Goal: Task Accomplishment & Management: Use online tool/utility

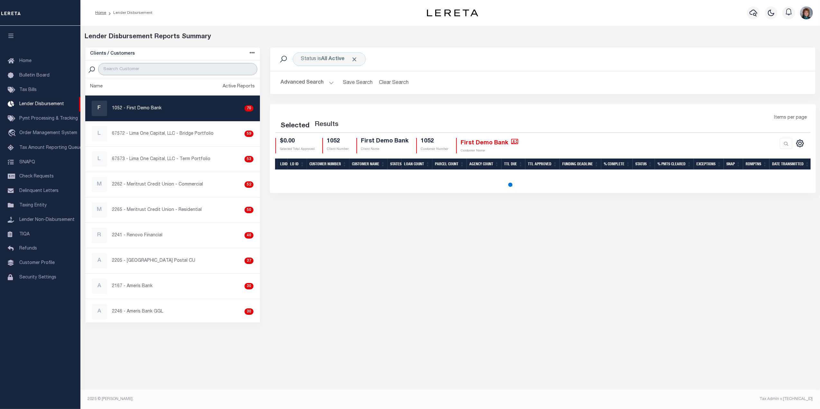
click at [167, 66] on input "search" at bounding box center [177, 69] width 159 height 12
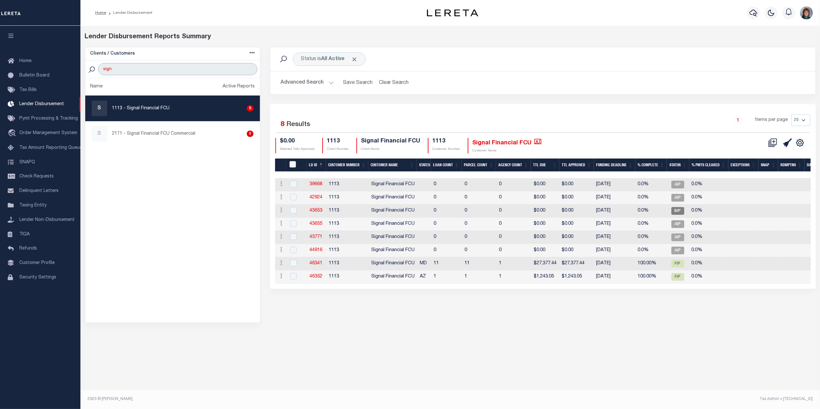
type input "signal Financial"
click at [172, 110] on div "Clients / Customers Customers asc Customers desc Client asc Client desc Active …" at bounding box center [172, 185] width 185 height 276
click at [770, 143] on icon at bounding box center [772, 142] width 9 height 9
select select "8"
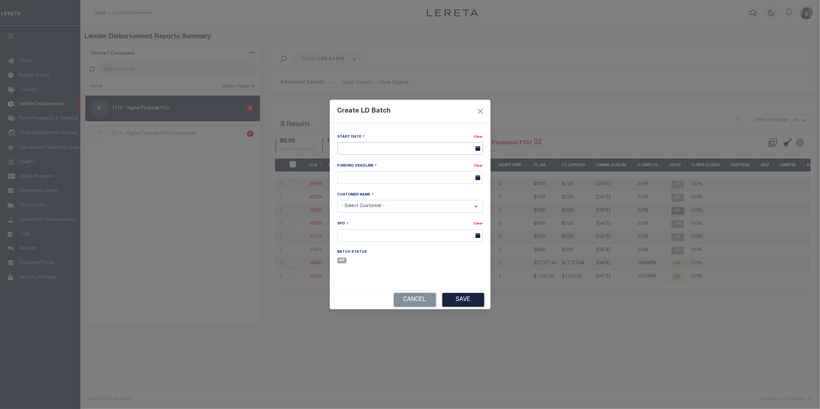
click at [438, 145] on input "text" at bounding box center [409, 148] width 145 height 13
click at [358, 233] on span "29" at bounding box center [358, 234] width 13 height 13
type input "09/29/2025"
click at [424, 179] on input "text" at bounding box center [409, 177] width 145 height 13
click at [373, 264] on span "30" at bounding box center [372, 264] width 13 height 13
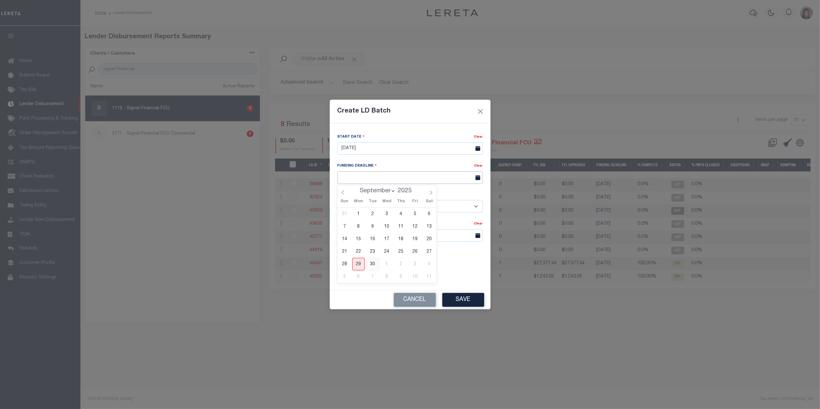
type input "09/30/25"
click at [421, 208] on select "- Select Customer - Accumatch - Refunds All In Credit Union Amarillo National B…" at bounding box center [409, 206] width 145 height 13
select select "1113"
click at [337, 200] on select "- Select Customer - Accumatch - Refunds All In Credit Union Amarillo National B…" at bounding box center [409, 206] width 145 height 13
click at [398, 236] on input "text" at bounding box center [409, 235] width 145 height 13
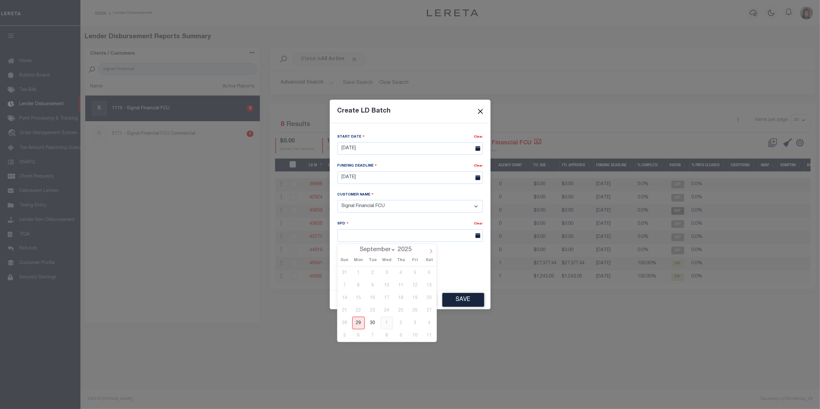
click at [390, 322] on span "1" at bounding box center [386, 323] width 13 height 13
type input "10/01/2025"
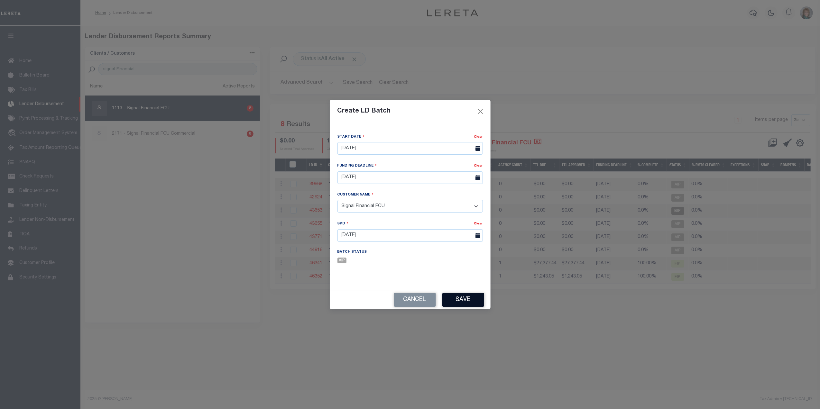
click at [471, 297] on button "Save" at bounding box center [463, 300] width 42 height 14
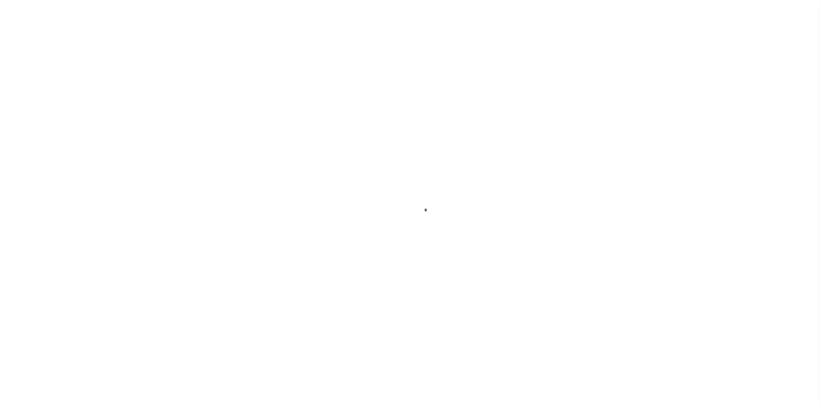
select select "MD"
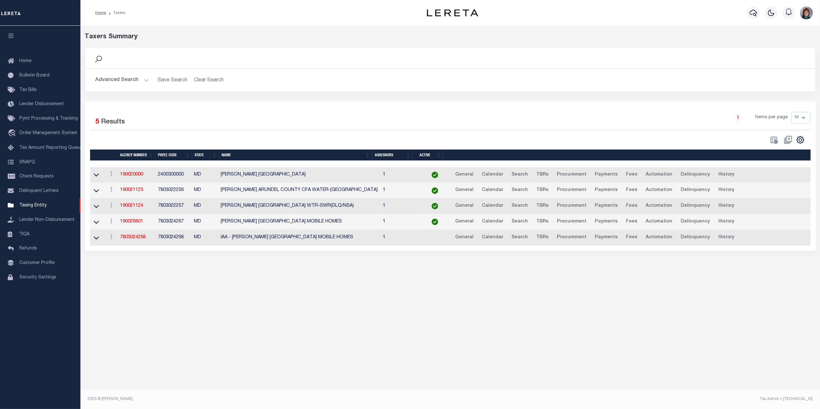
click at [106, 78] on button "Advanced Search" at bounding box center [122, 80] width 53 height 13
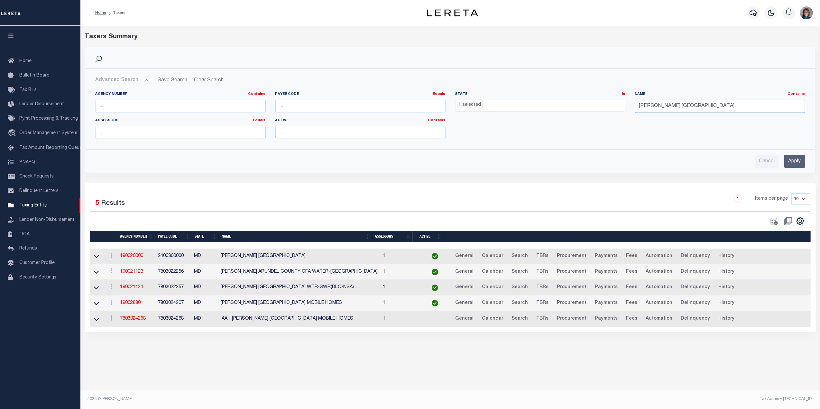
drag, startPoint x: 728, startPoint y: 108, endPoint x: 558, endPoint y: 111, distance: 169.8
click at [558, 110] on div "Agency Number Contains Contains Is Payee Code Equals Equals Is Not Equal To Is …" at bounding box center [450, 118] width 719 height 52
type input "dorchester"
click at [792, 161] on input "Apply" at bounding box center [794, 161] width 21 height 13
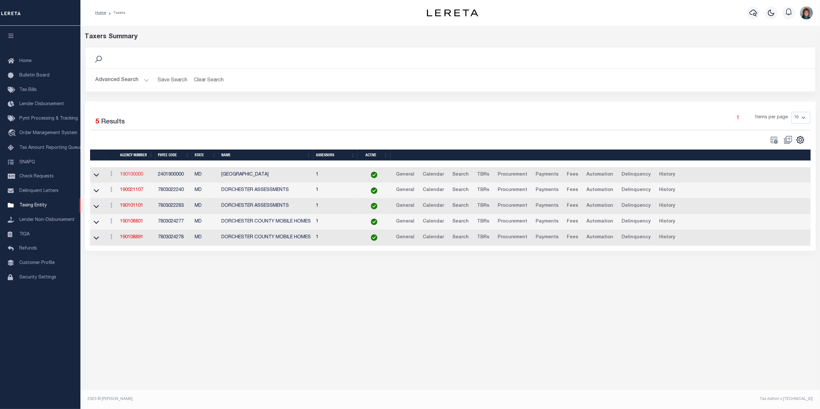
click at [131, 176] on link "190100000" at bounding box center [131, 174] width 23 height 5
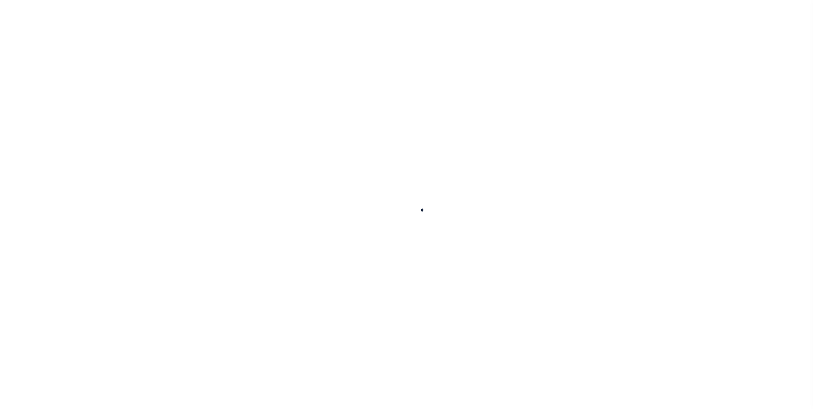
select select
checkbox input "false"
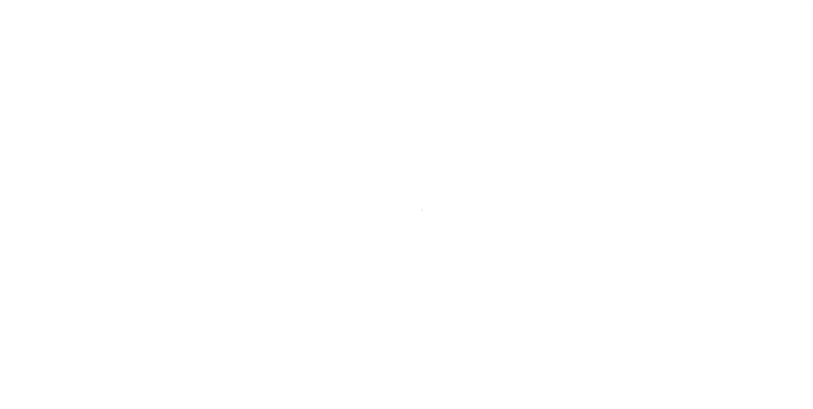
checkbox input "false"
type input "2401900000"
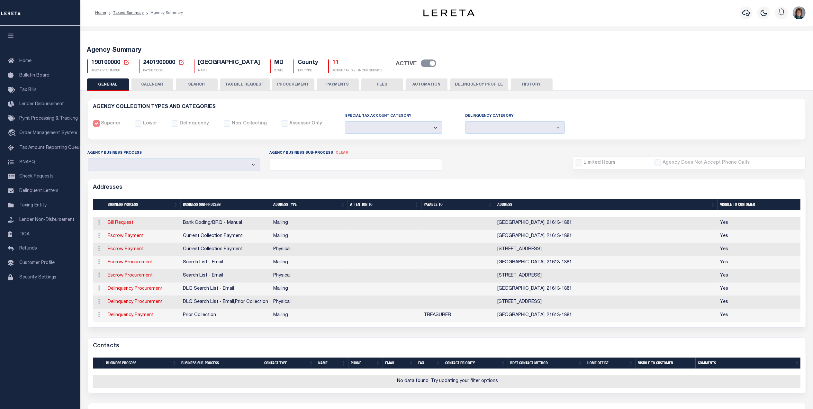
click at [205, 88] on button "SEARCH" at bounding box center [197, 84] width 42 height 12
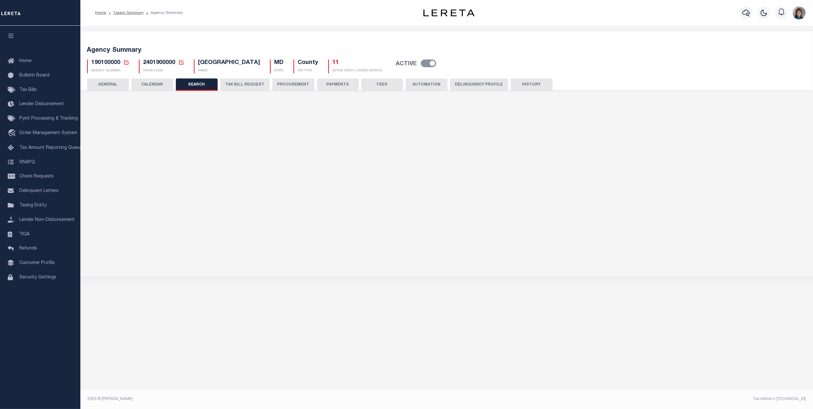
checkbox input "false"
type input "10000"
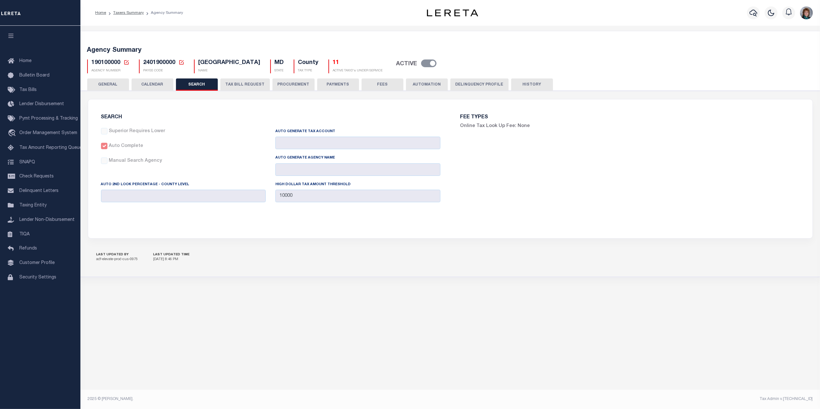
click at [295, 85] on button "PROCUREMENT" at bounding box center [293, 84] width 42 height 12
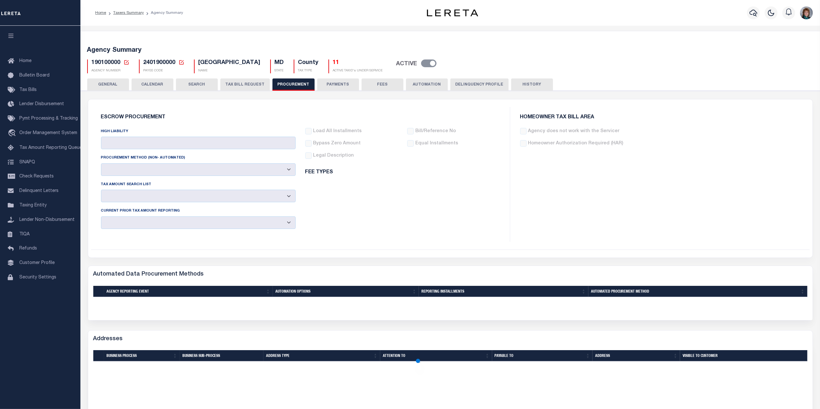
type input "$10,000"
select select "2"
select select "1"
select select "4"
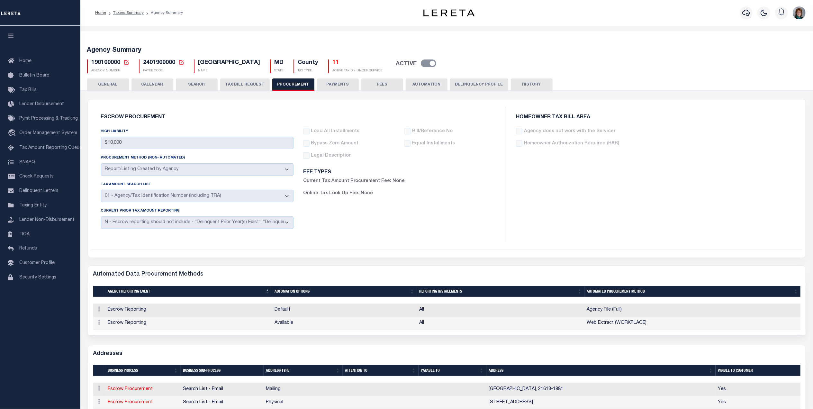
click at [340, 84] on button "PAYMENTS" at bounding box center [338, 84] width 42 height 12
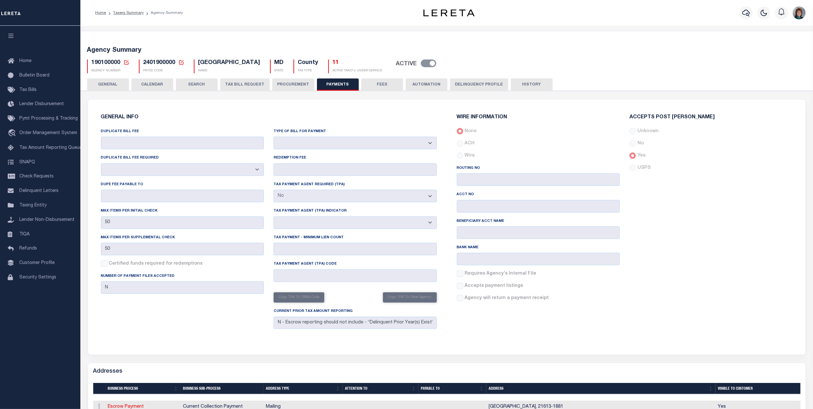
drag, startPoint x: 114, startPoint y: 80, endPoint x: 114, endPoint y: 85, distance: 4.9
click at [114, 80] on button "GENERAL" at bounding box center [108, 84] width 42 height 12
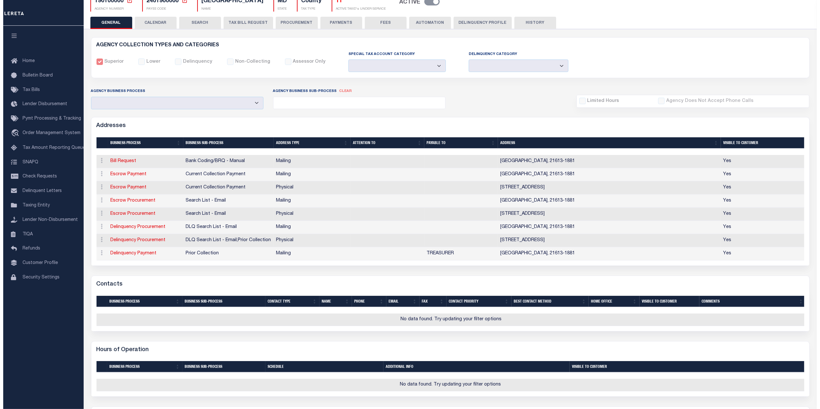
scroll to position [53, 0]
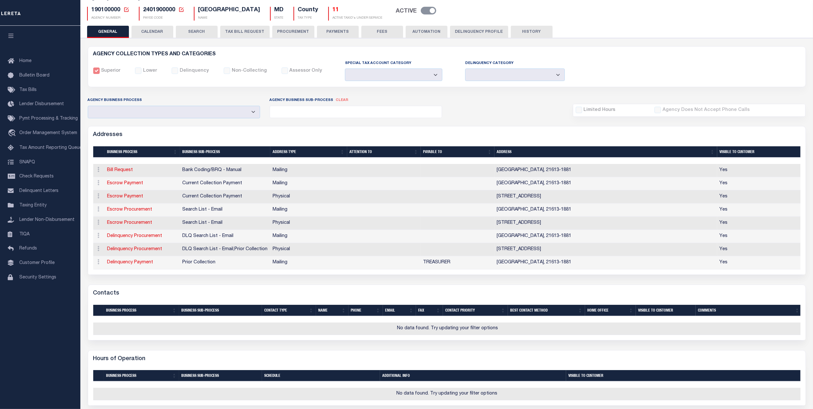
click at [98, 200] on div "ACTIONS Edit Address Delete Address" at bounding box center [98, 197] width 7 height 8
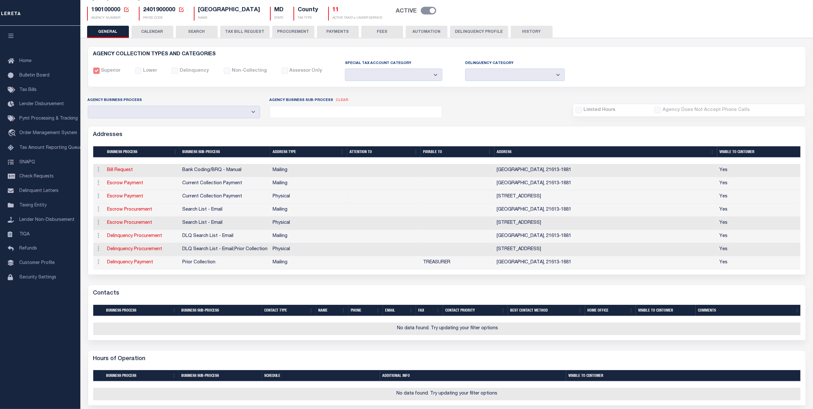
click at [122, 199] on link "Escrow Payment" at bounding box center [125, 196] width 36 height 5
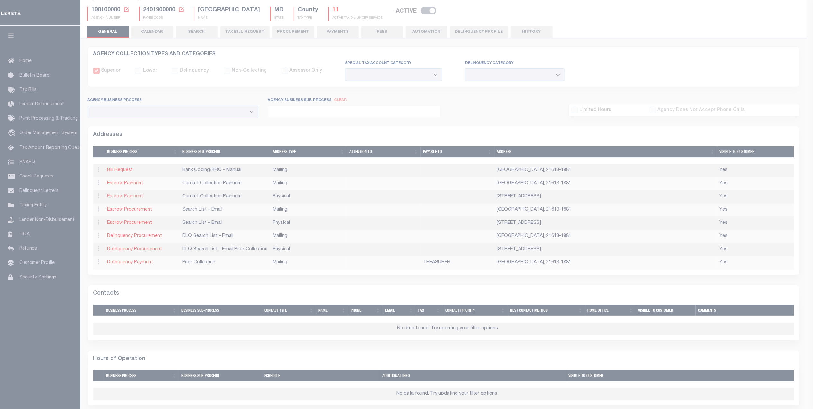
type input "501 COURT LANE"
type input "CAMBRIDGE"
select select "MD"
type input "21613"
select select "2"
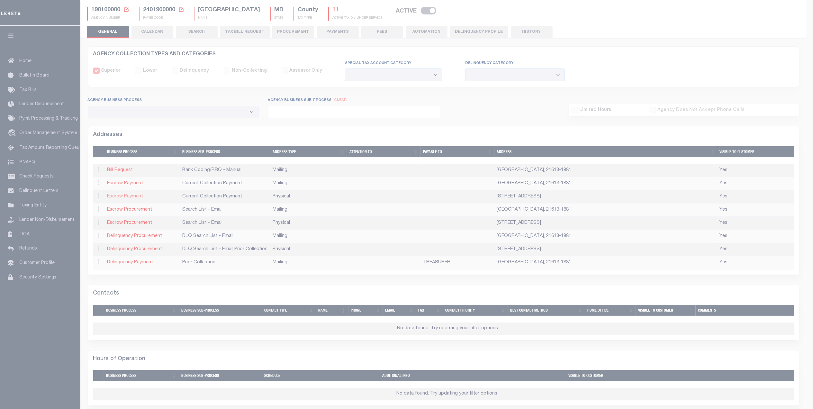
checkbox input "true"
select select "3"
select select "11"
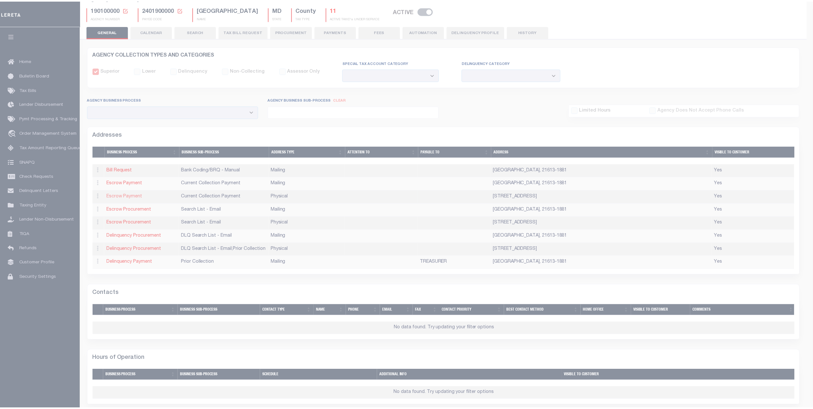
scroll to position [0, 0]
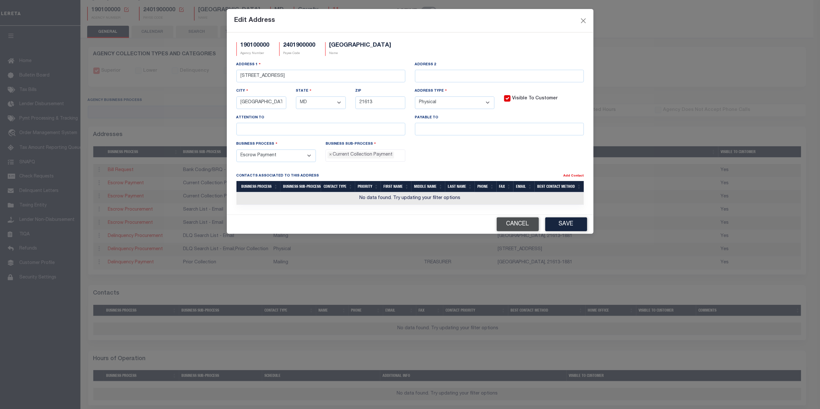
click at [515, 228] on button "Cancel" at bounding box center [518, 224] width 42 height 14
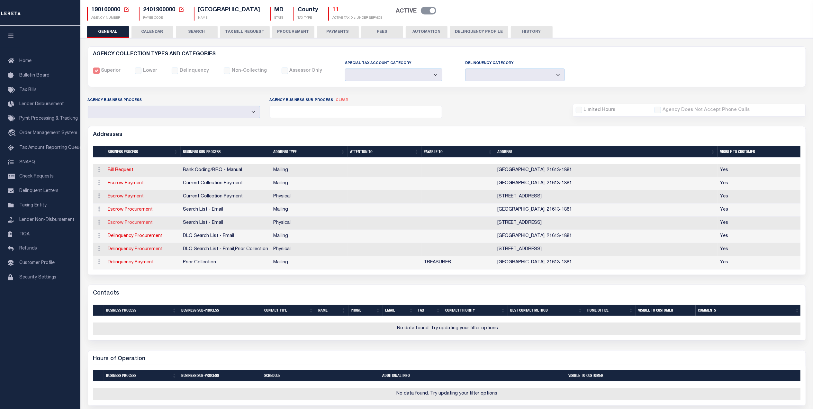
click at [123, 224] on link "Escrow Procurement" at bounding box center [130, 223] width 45 height 5
select select
select select "1"
checkbox input "false"
select select
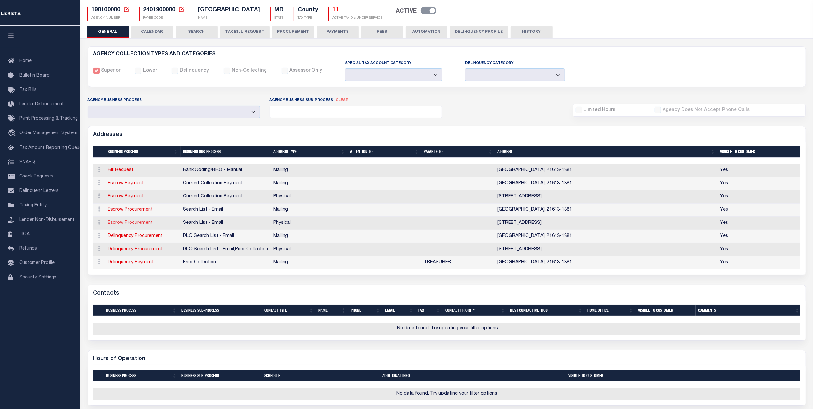
select select
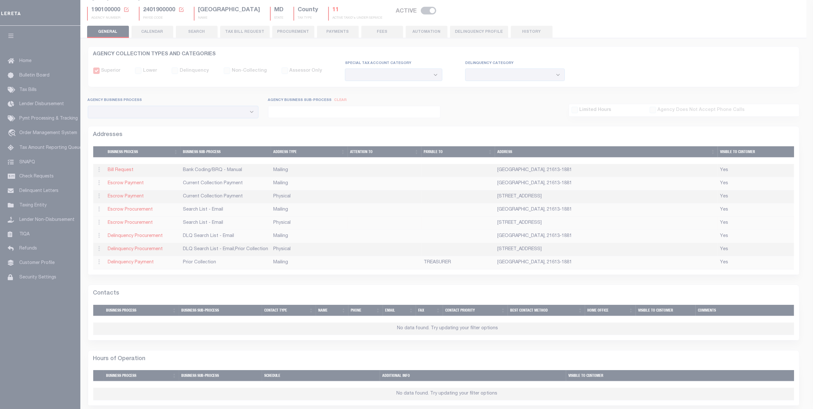
type input "501 COURT LANE"
type input "CAMBRIDGE"
select select "MD"
type input "21613"
select select "2"
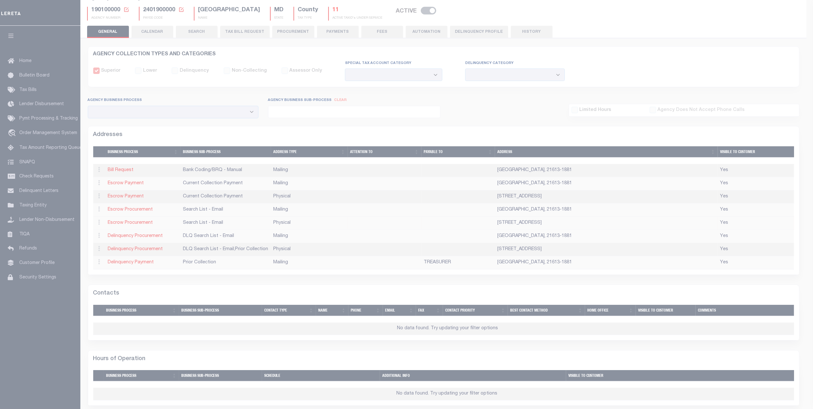
checkbox input "true"
select select "2"
select select "5"
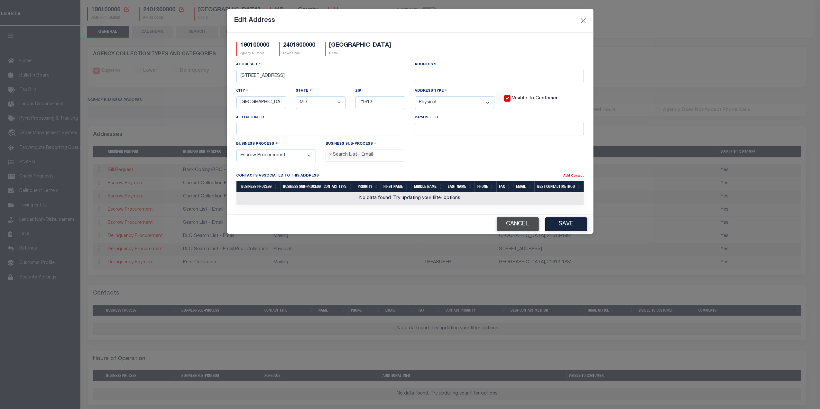
click at [509, 231] on button "Cancel" at bounding box center [518, 224] width 42 height 14
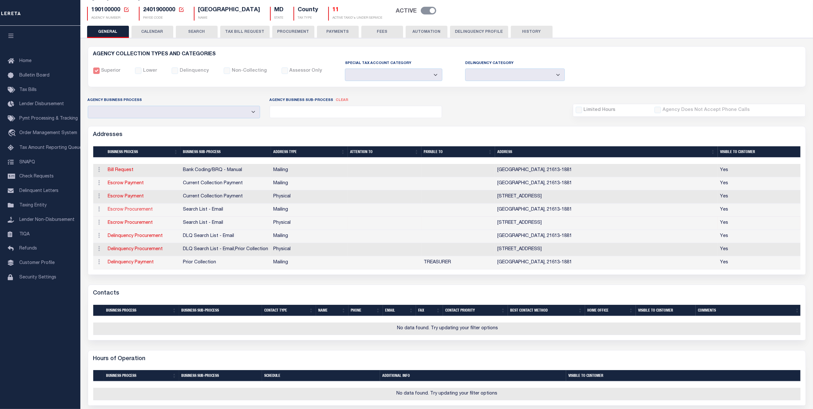
click at [127, 210] on link "Escrow Procurement" at bounding box center [130, 209] width 45 height 5
select select
select select "1"
checkbox input "false"
select select
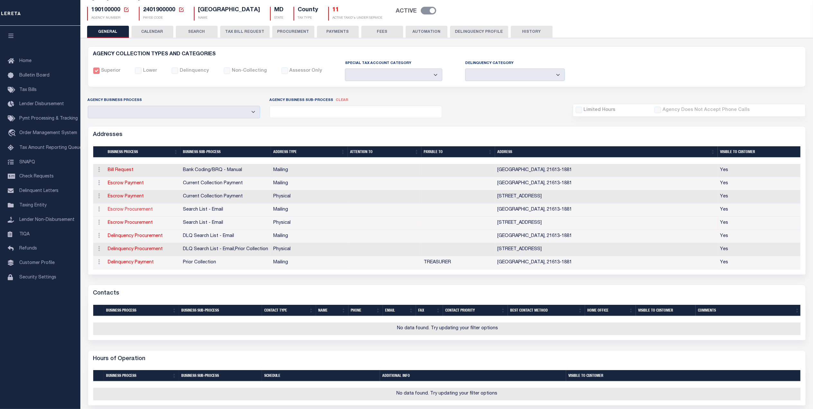
select select
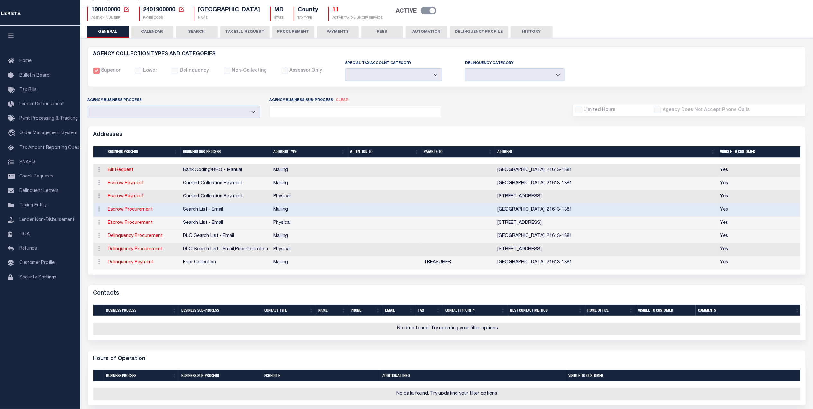
type input "PO BOX 66"
type input "CAMBRIDGE"
select select "MD"
type input "21613-1881"
checkbox input "true"
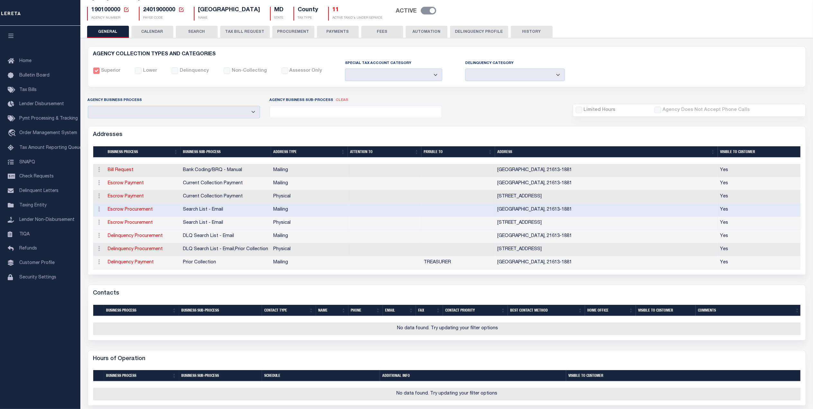
select select "2"
select select "5"
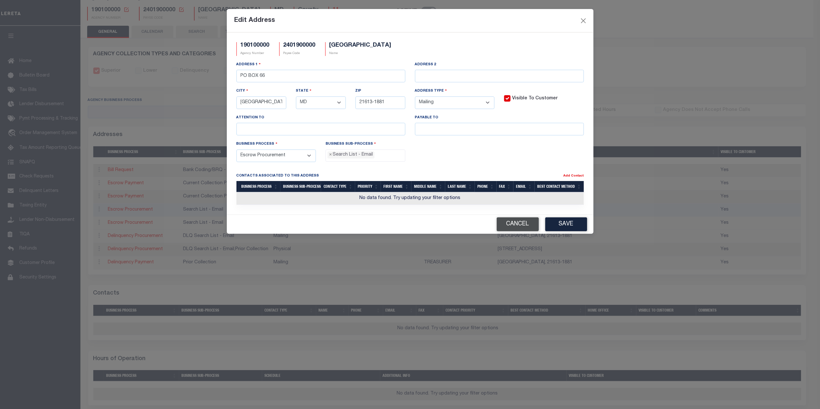
click at [516, 231] on button "Cancel" at bounding box center [518, 224] width 42 height 14
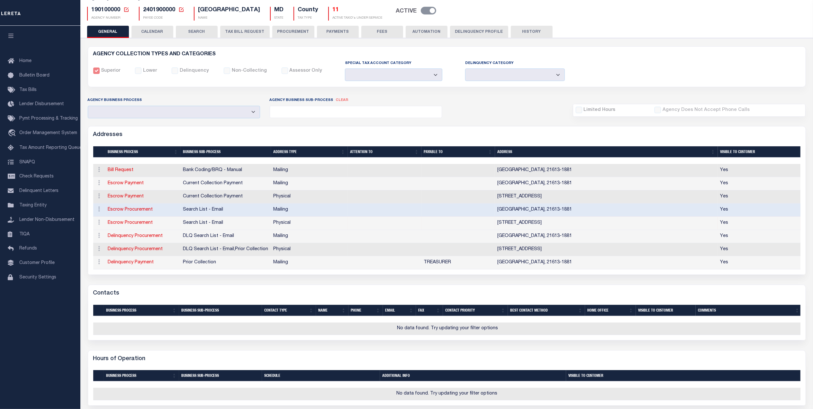
scroll to position [10, 0]
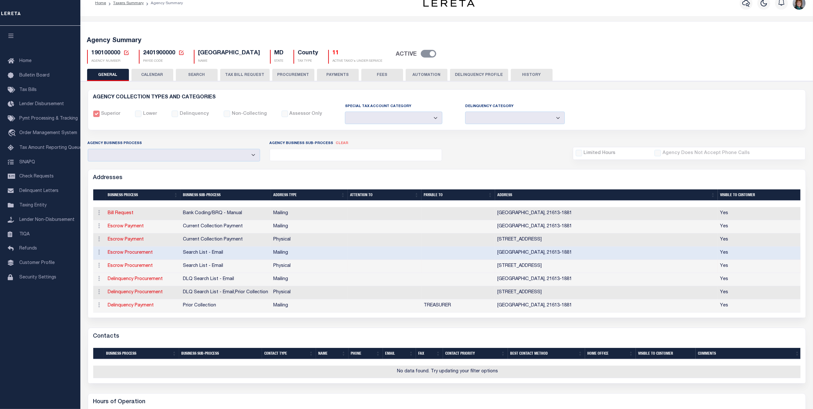
click at [473, 71] on button "Delinquency Profile" at bounding box center [479, 75] width 58 height 12
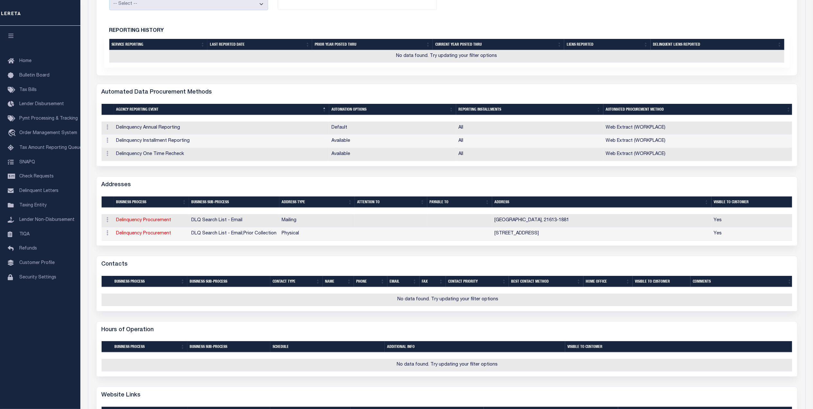
scroll to position [0, 0]
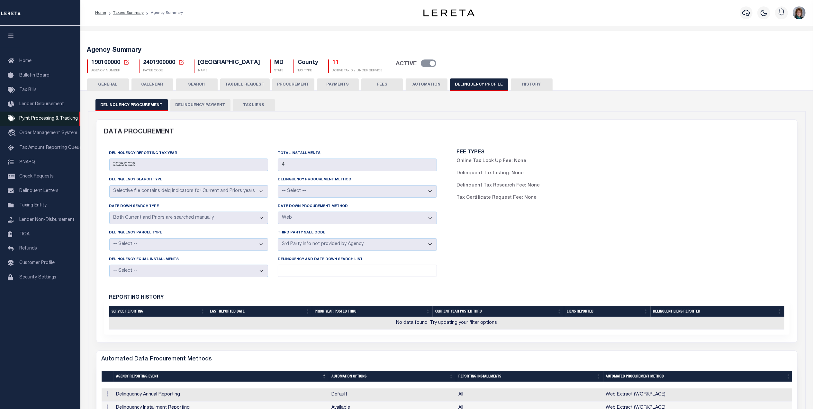
click at [36, 123] on link "Pymt Processing & Tracking" at bounding box center [40, 119] width 80 height 14
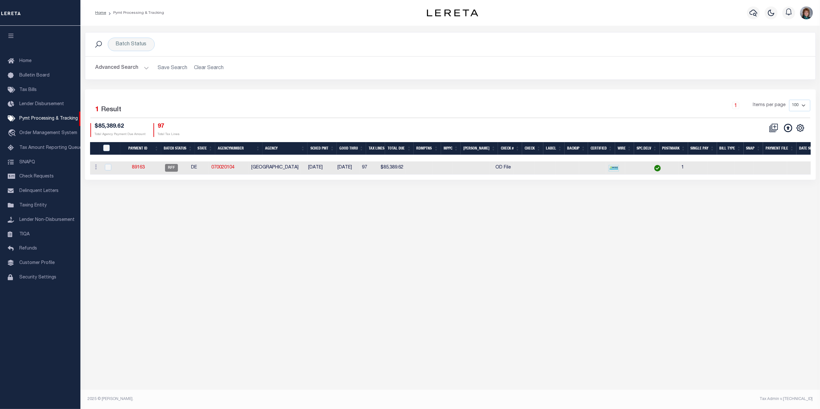
click at [134, 66] on button "Advanced Search" at bounding box center [122, 68] width 53 height 13
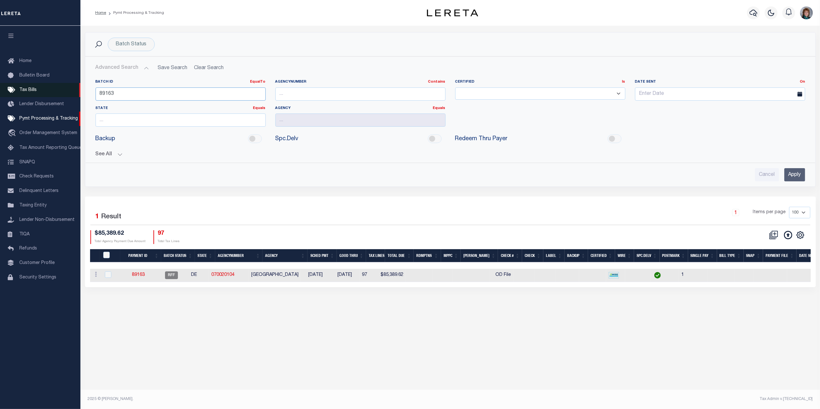
drag, startPoint x: 144, startPoint y: 89, endPoint x: 68, endPoint y: 87, distance: 76.9
click at [68, 87] on div "Home Pymt Processing & Tracking" at bounding box center [410, 197] width 820 height 394
click at [313, 96] on input "text" at bounding box center [360, 93] width 170 height 13
type input "190100000"
click at [791, 168] on div "Cancel Apply" at bounding box center [450, 172] width 720 height 18
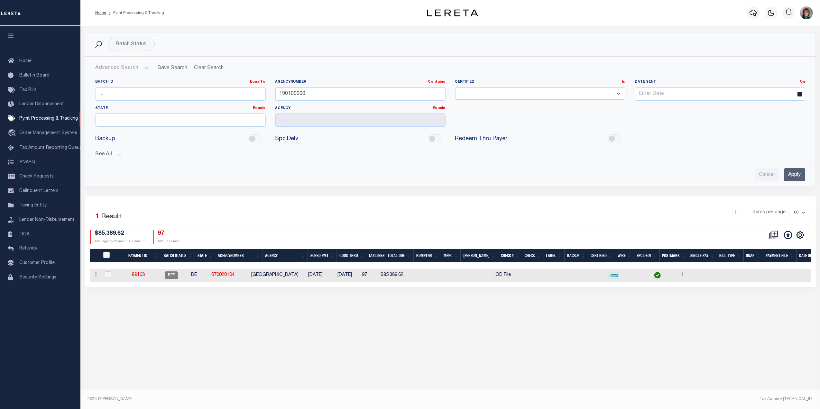
click at [793, 174] on input "Apply" at bounding box center [794, 174] width 21 height 13
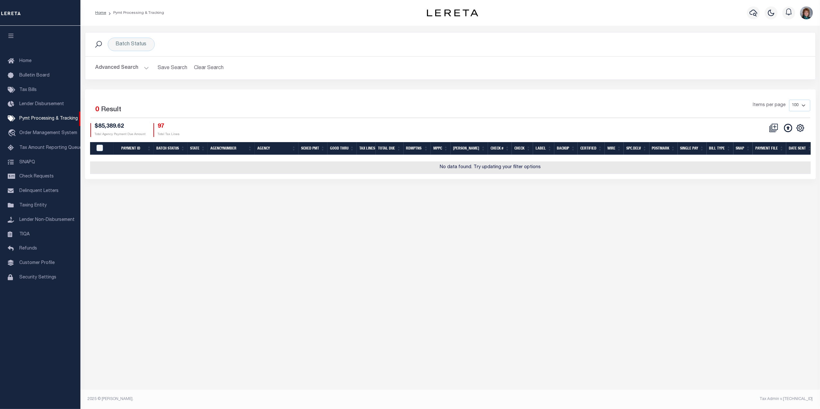
click at [121, 70] on button "Advanced Search" at bounding box center [122, 68] width 53 height 13
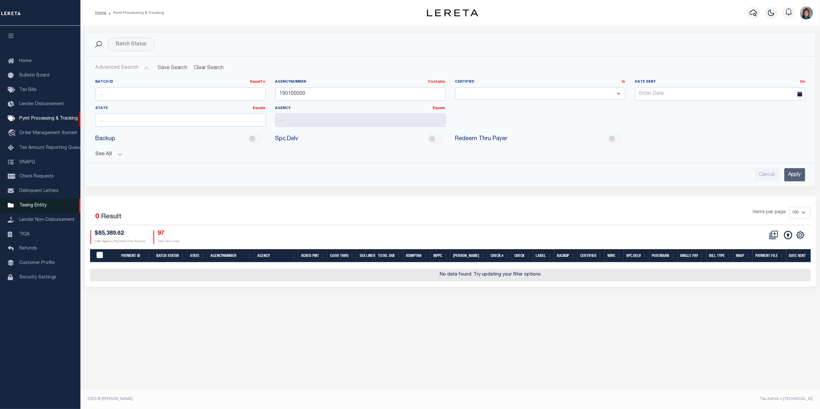
click at [43, 206] on span "Taxing Entity" at bounding box center [32, 205] width 27 height 5
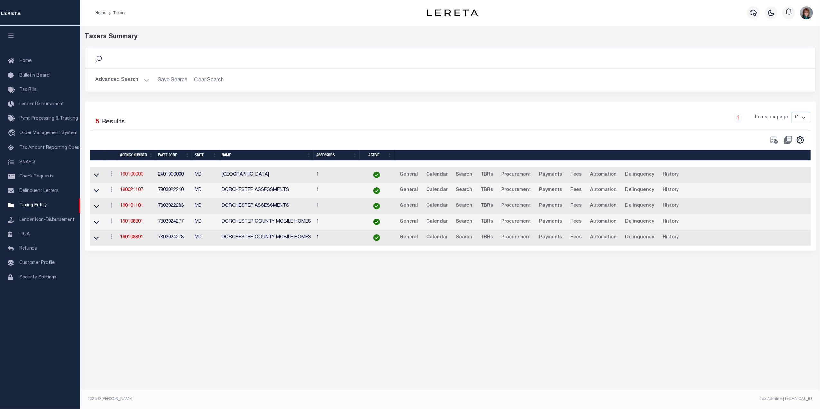
click at [136, 176] on link "190100000" at bounding box center [131, 174] width 23 height 5
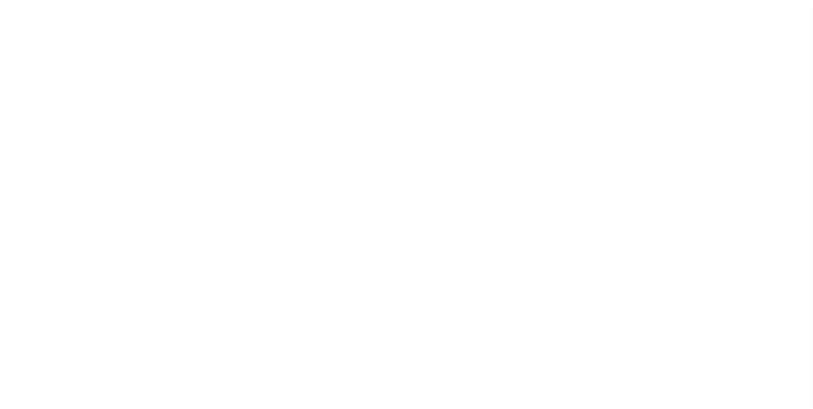
select select
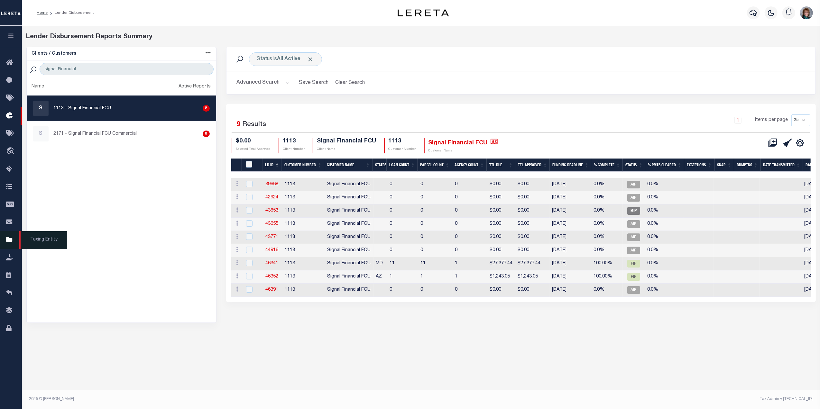
click at [10, 236] on link "Taxing Entity" at bounding box center [11, 240] width 22 height 18
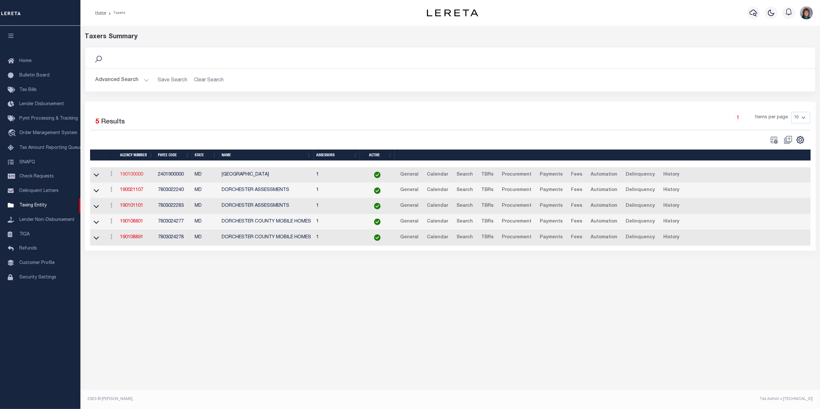
click at [128, 177] on link "190100000" at bounding box center [131, 174] width 23 height 5
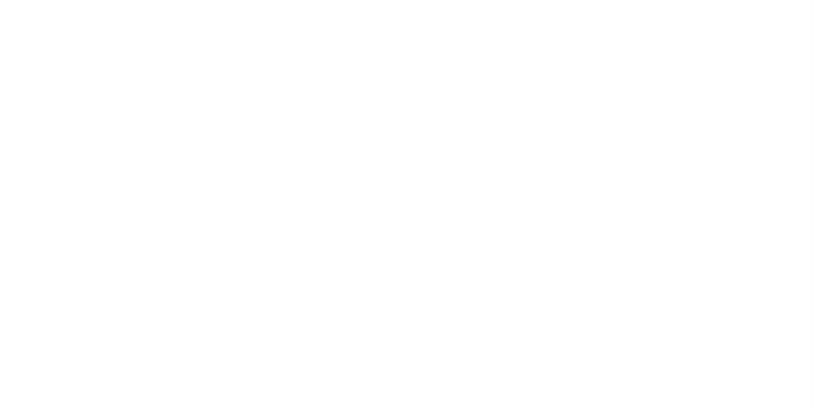
select select
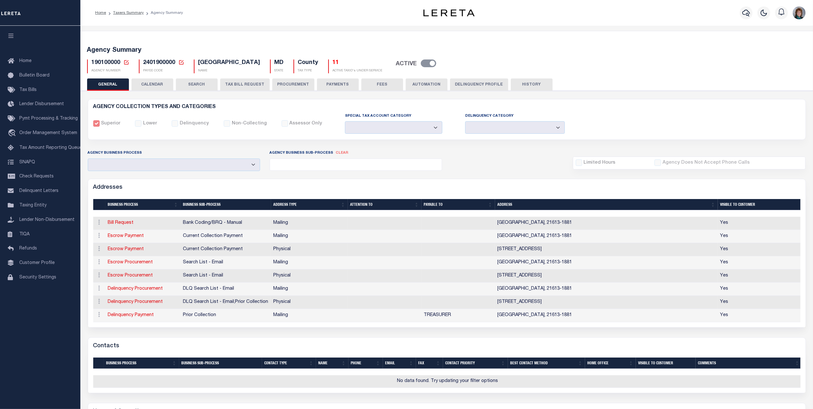
click at [340, 62] on h5 "11" at bounding box center [358, 62] width 50 height 7
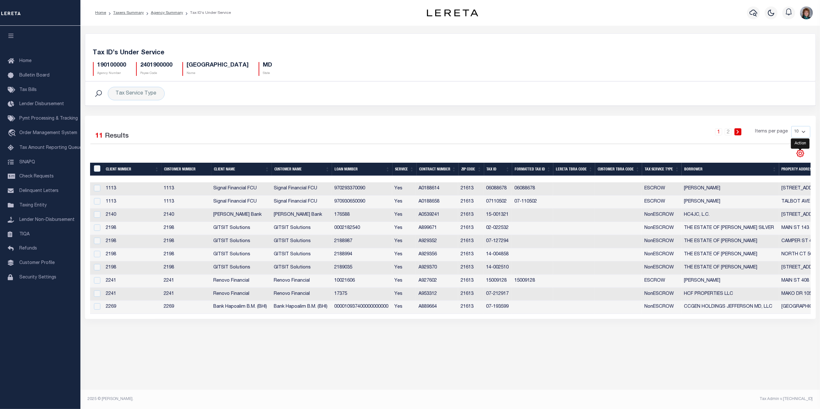
click at [801, 152] on icon "" at bounding box center [800, 153] width 7 height 7
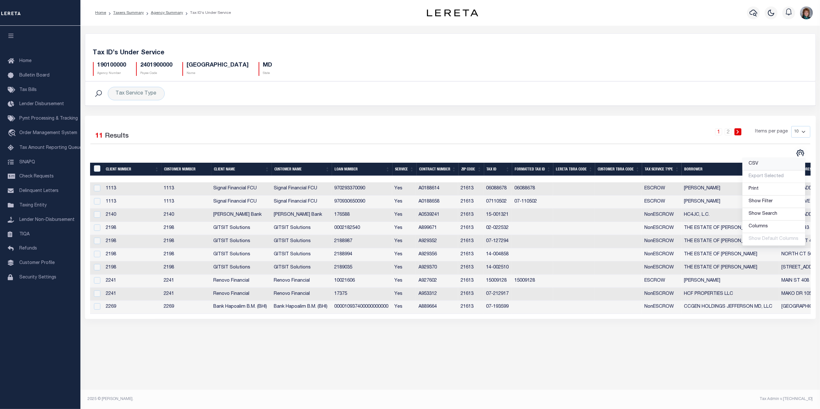
click at [768, 165] on link "CSV" at bounding box center [773, 164] width 63 height 13
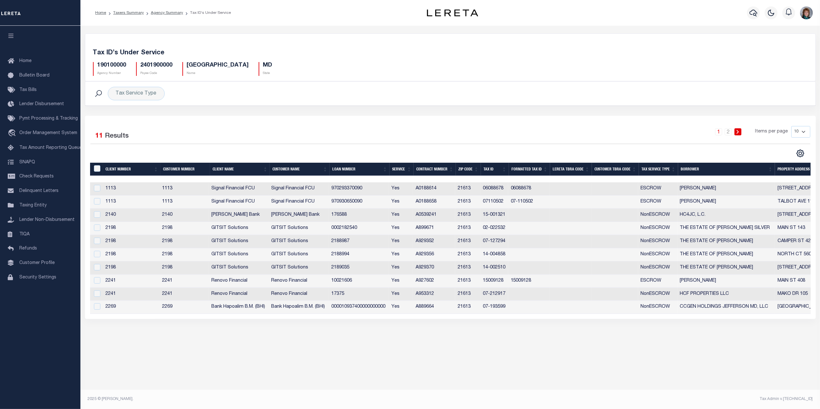
drag, startPoint x: 780, startPoint y: 68, endPoint x: 776, endPoint y: 57, distance: 12.3
click at [780, 68] on div "190100000 Agency Number 2401900000 Payee Code [GEOGRAPHIC_DATA] Name MD State" at bounding box center [450, 66] width 724 height 19
click at [752, 11] on icon "button" at bounding box center [753, 13] width 8 height 7
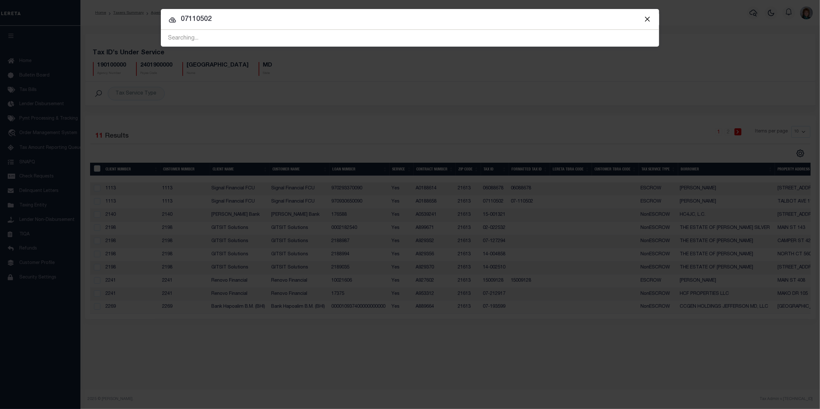
type input "07110502"
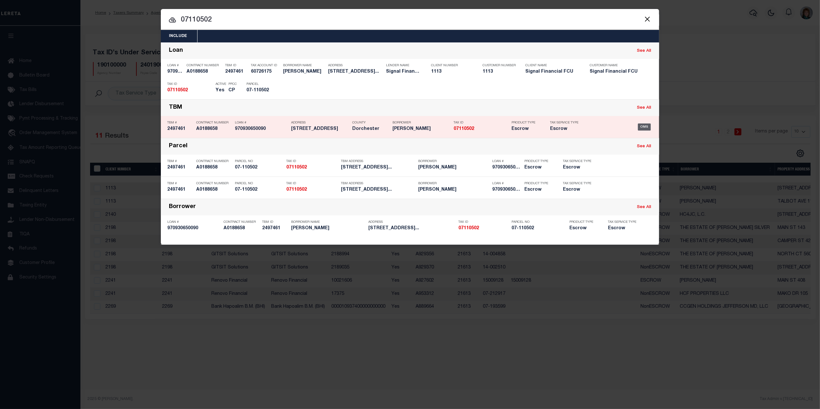
click at [646, 128] on div "OMS" at bounding box center [644, 126] width 13 height 7
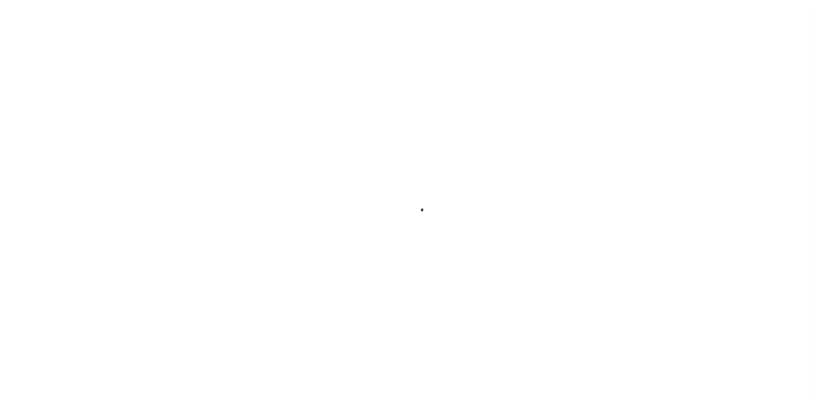
type input "970930650090"
type input "[PERSON_NAME]"
select select
type input "[STREET_ADDRESS]"
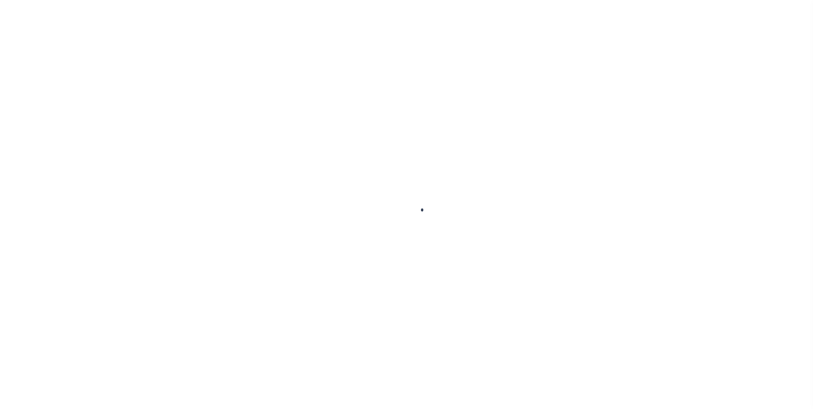
type input "[GEOGRAPHIC_DATA]"
select select "10"
select select "Escrow"
type input "117 TALBOT AVENUE"
type input "07-110502"
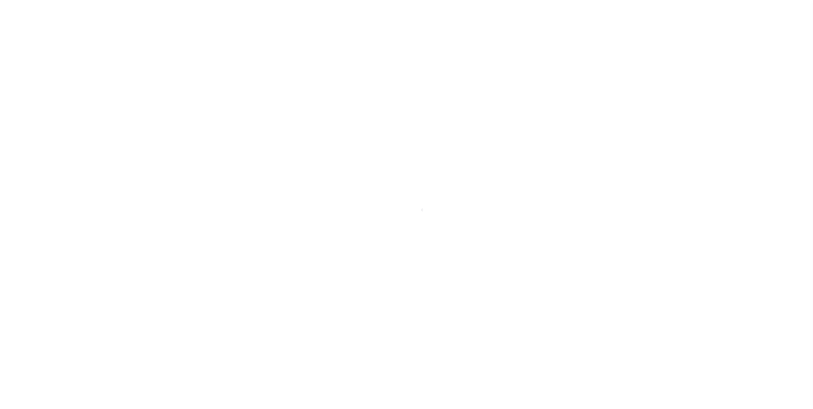
type input "CAMBRIDGE, MD 21613"
type input "97093065"
type input "MD"
select select
type textarea "Lot 64 upon the plat of "Subdivision 'A' of Glasgow Estate""
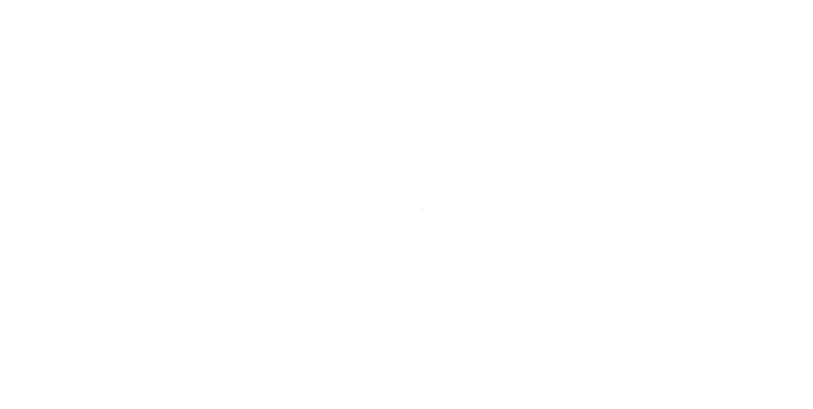
select select "2140"
select select "2"
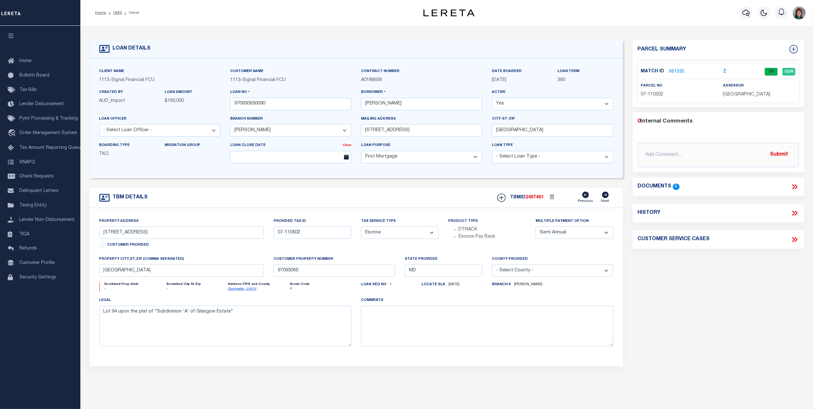
click at [673, 71] on link "961335" at bounding box center [677, 71] width 15 height 7
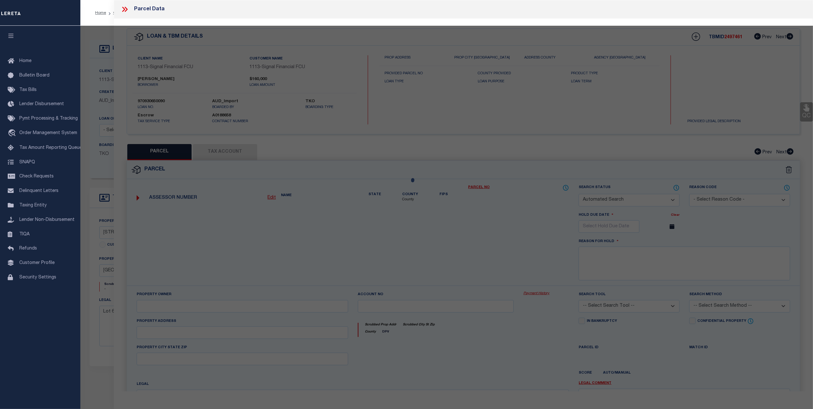
checkbox input "false"
select select "CP"
type input "SMITH KENNETH E AND SMITH CATHRYN A"
select select "AGW"
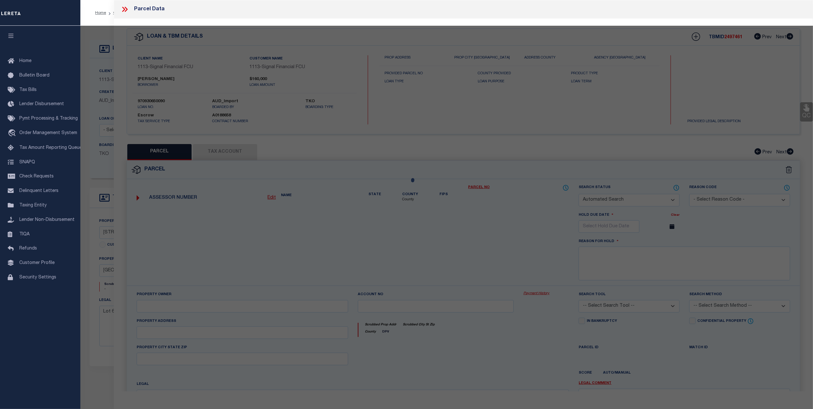
select select "ADD"
type input "117 TALBOT AVE"
type input "CAMBRIDGE MD 21613"
type textarea "L 64-15,015 SQ. FT. 117 TALBOT AVE CAMB"
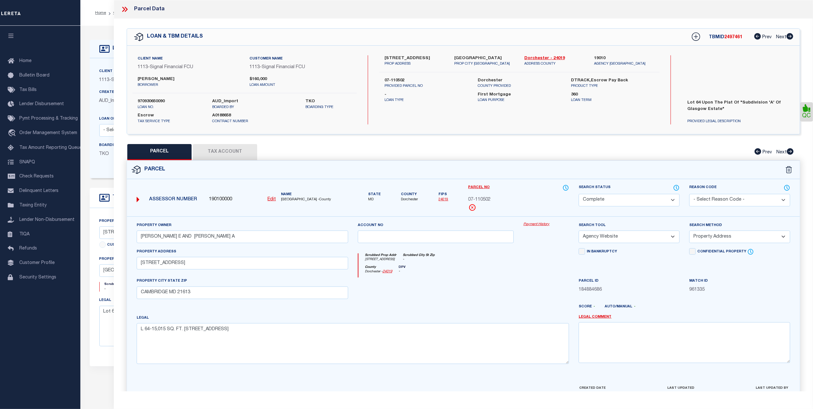
click at [533, 225] on link "Payment History" at bounding box center [547, 224] width 46 height 5
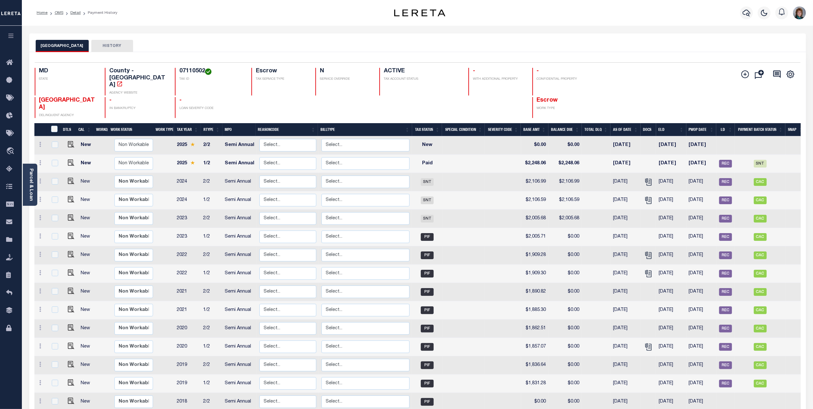
click at [749, 4] on div at bounding box center [747, 13] width 18 height 23
click at [747, 14] on icon "button" at bounding box center [747, 13] width 8 height 7
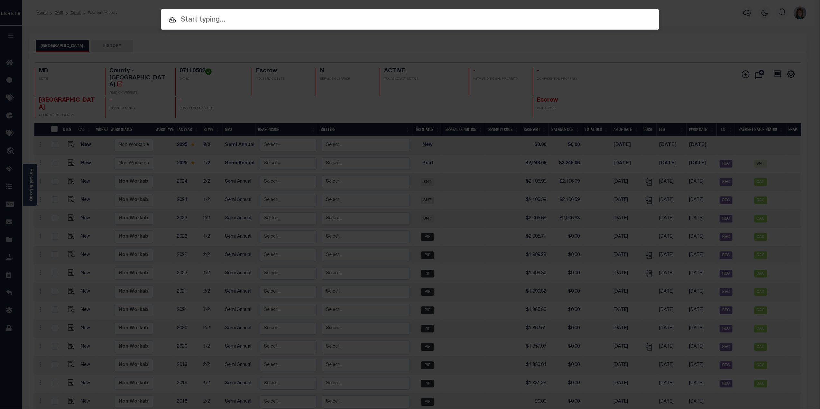
paste input "10021606"
type input "10021606"
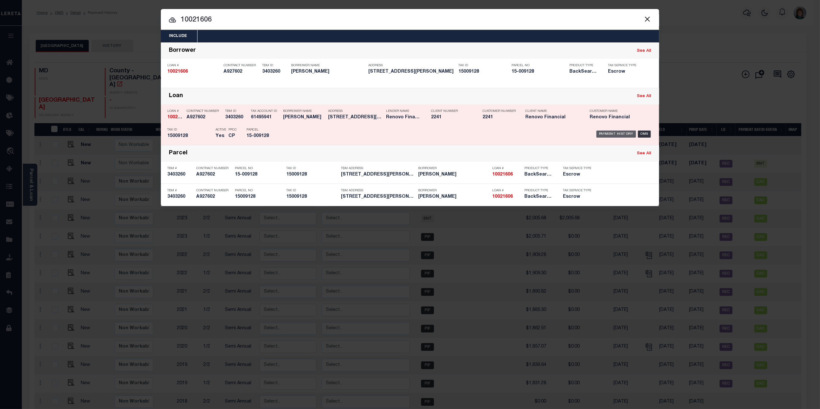
click at [605, 131] on div "Payment History" at bounding box center [616, 134] width 40 height 7
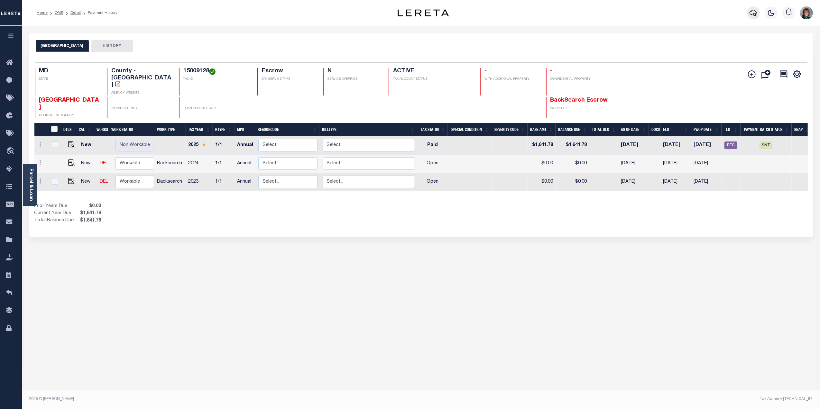
click at [753, 12] on icon "button" at bounding box center [753, 13] width 8 height 8
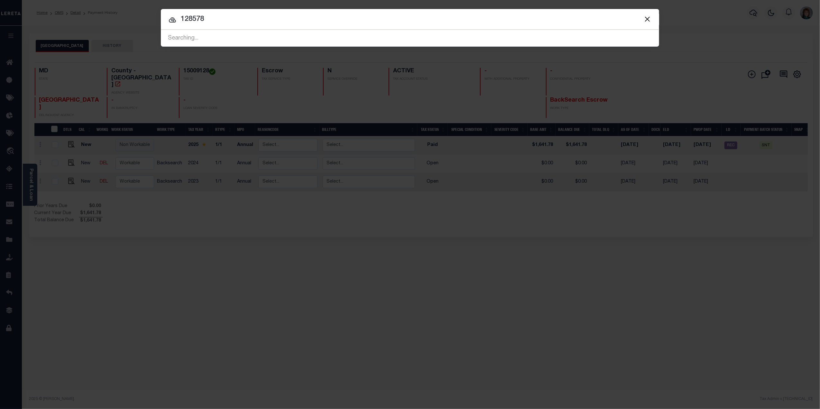
type input "128578"
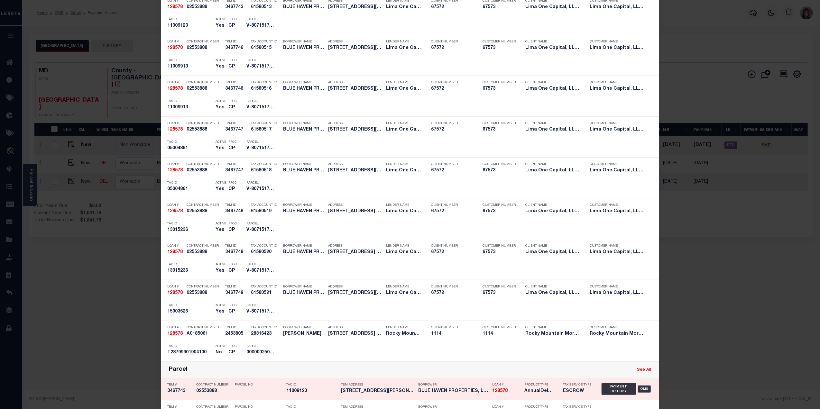
scroll to position [300, 0]
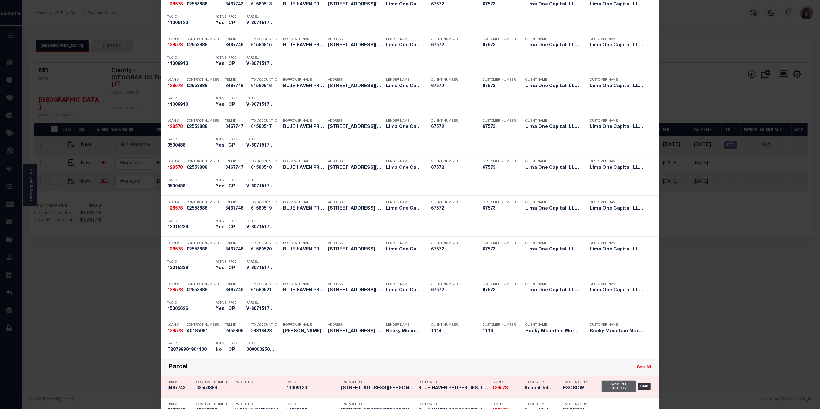
click at [605, 386] on div "Payment History" at bounding box center [618, 387] width 34 height 12
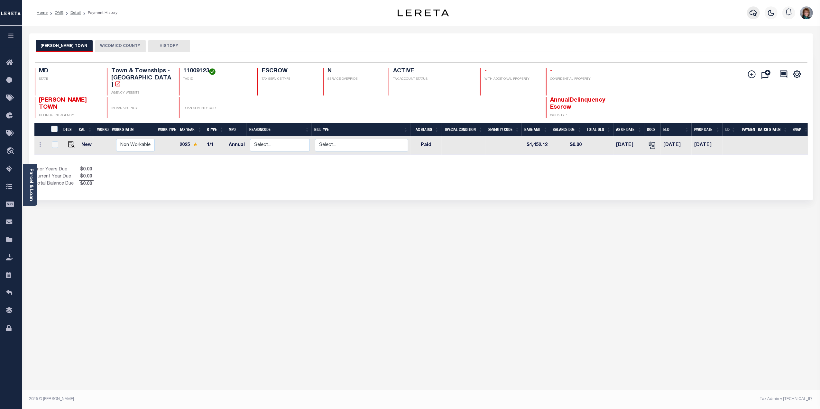
click at [749, 14] on button "button" at bounding box center [753, 12] width 13 height 13
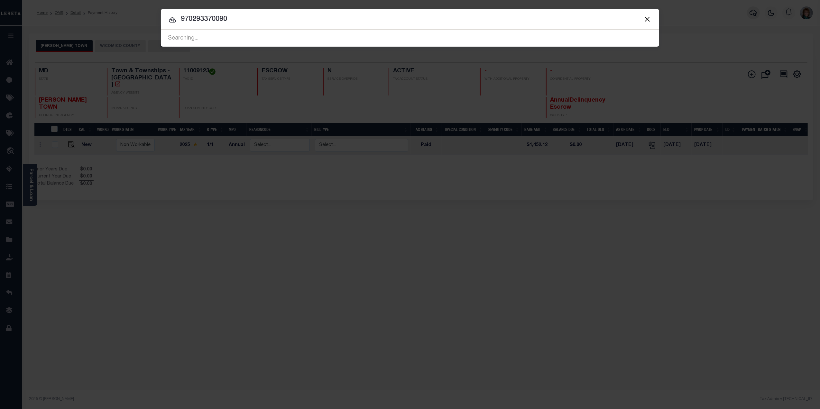
type input "970293370090"
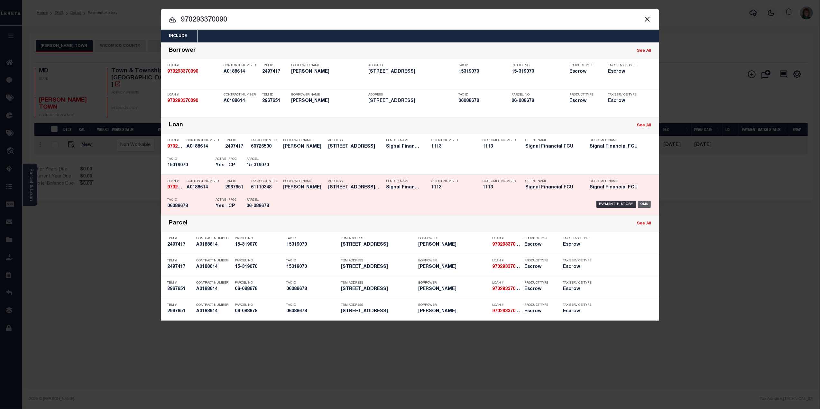
click at [644, 201] on div "OMS" at bounding box center [644, 204] width 13 height 7
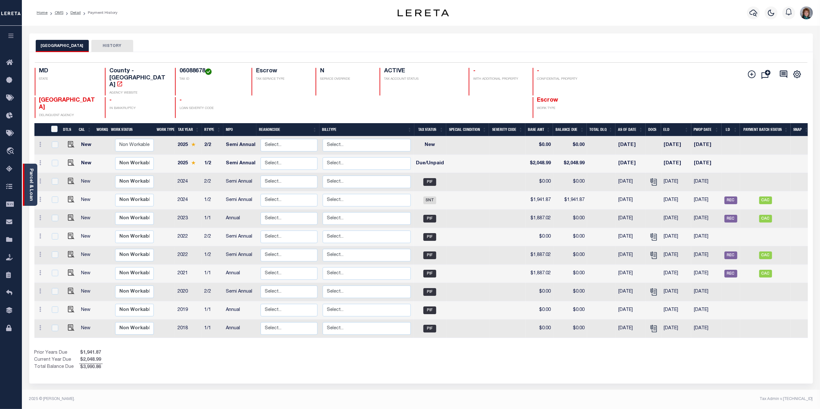
click at [32, 178] on link "Parcel & Loan" at bounding box center [31, 185] width 5 height 32
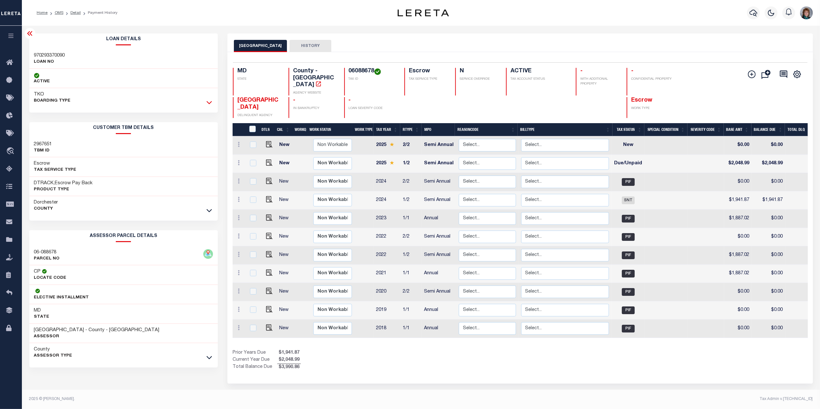
click at [208, 102] on icon at bounding box center [208, 102] width 5 height 7
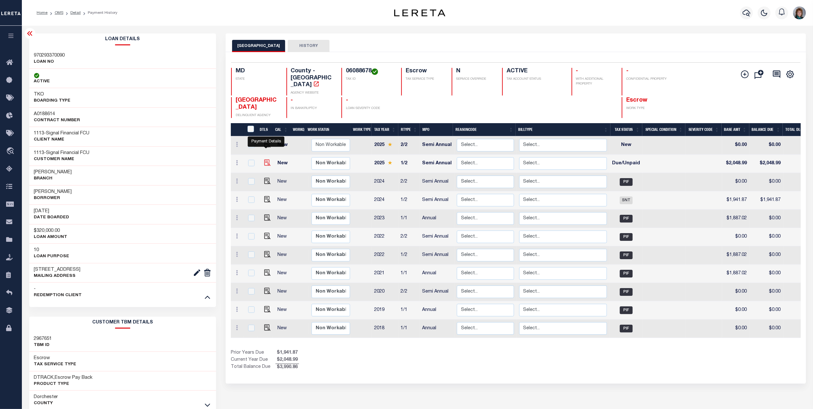
click at [266, 160] on img "" at bounding box center [267, 163] width 6 height 6
checkbox input "true"
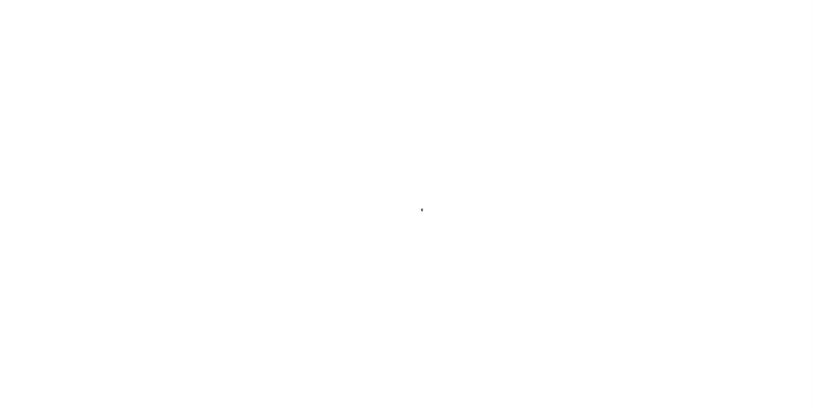
checkbox input "false"
type textarea "Lereta responsible for P&I"
type input "0000004911"
type input "Semi Annual"
type input "[DATE]"
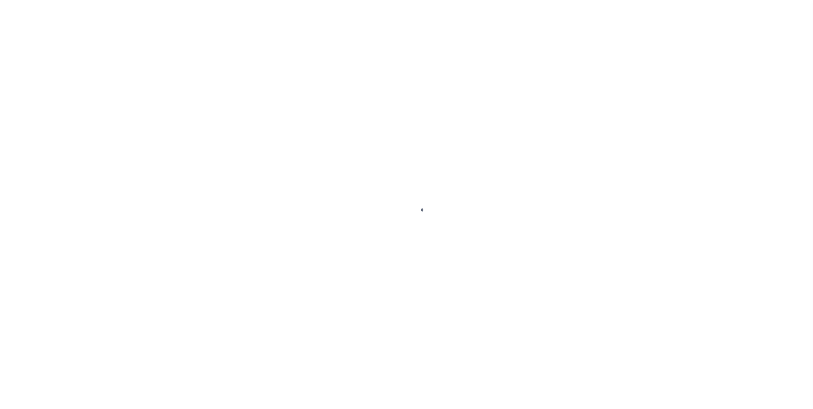
type input "[DATE]"
select select "DUE"
type input "$2,048.99"
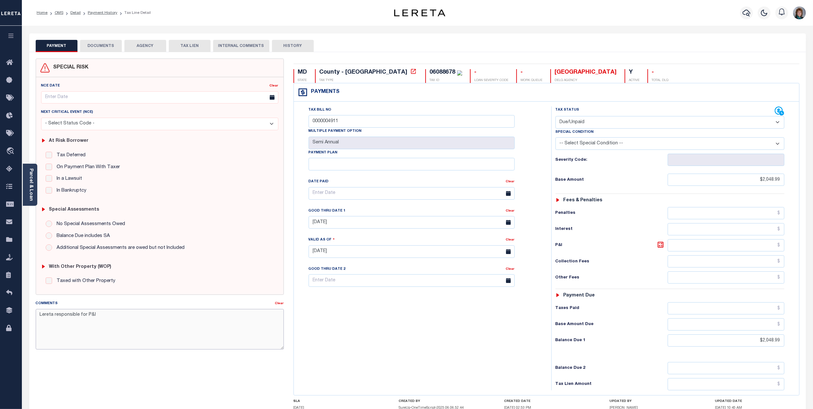
click at [150, 316] on textarea "Lereta responsible for P&I" at bounding box center [160, 329] width 248 height 41
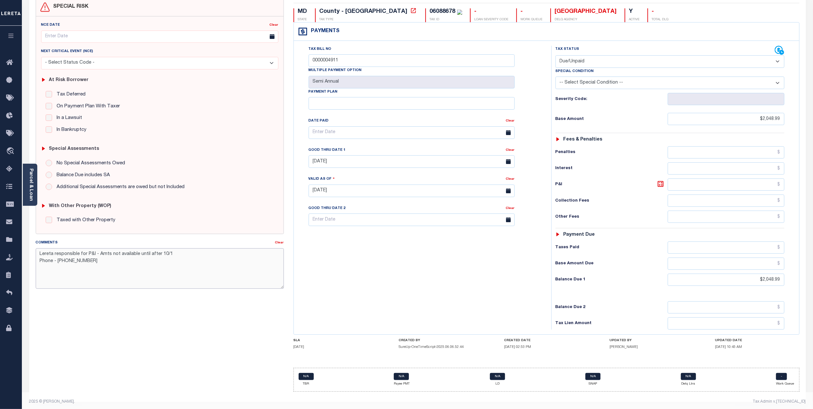
scroll to position [68, 0]
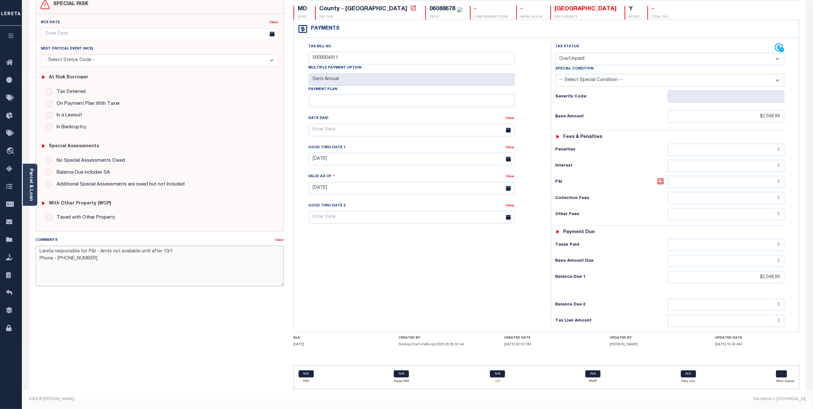
type textarea "Lereta responsible for P&I - Amts not available until after 10/1 Phone - 410-22…"
click at [407, 278] on div "Tax Bill No 0000004911 Multiple Payment Option Semi Annual Payment Plan Clear C…" at bounding box center [421, 185] width 251 height 284
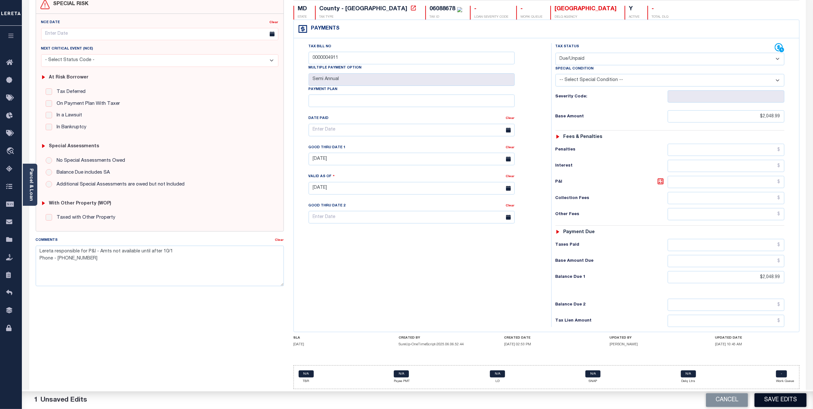
click at [790, 400] on button "Save Edits" at bounding box center [781, 400] width 52 height 14
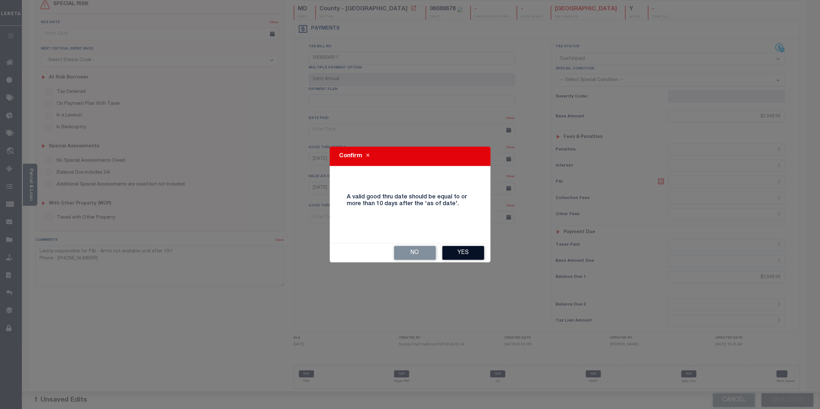
click at [472, 249] on button "Yes" at bounding box center [463, 253] width 42 height 14
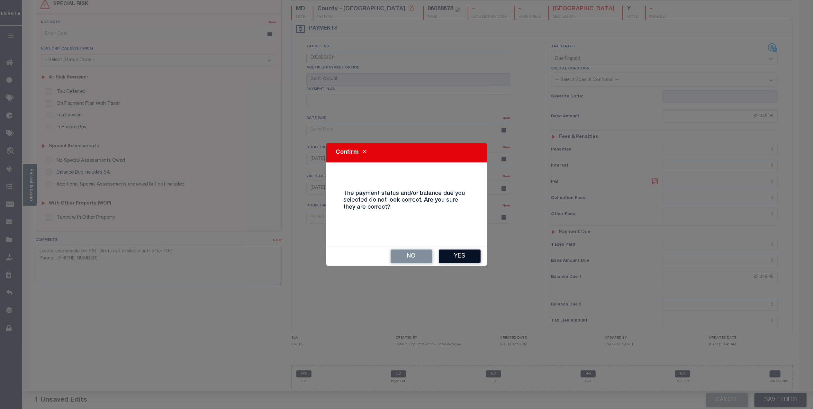
click at [469, 253] on button "Yes" at bounding box center [460, 257] width 42 height 14
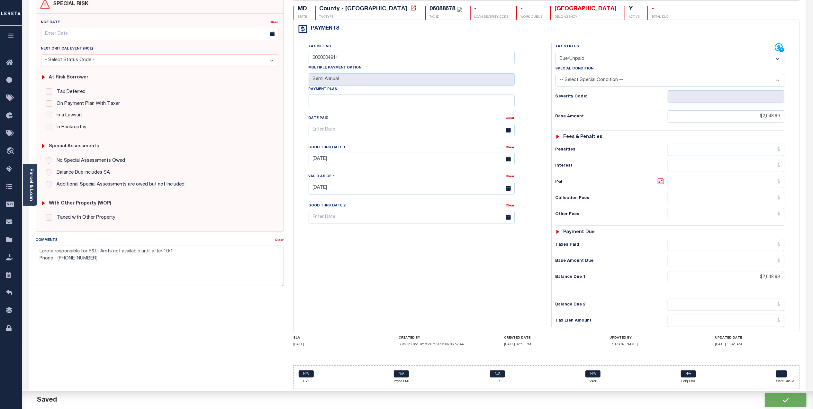
checkbox input "false"
type textarea "Lereta responsible for P&I - Amts not available until after 10/1 Phone - 410-22…"
type input "$2,048.99"
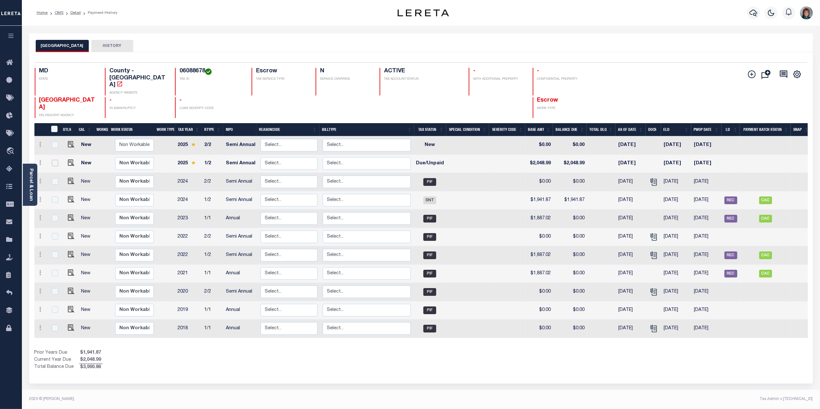
click at [52, 160] on input "checkbox" at bounding box center [55, 163] width 6 height 6
checkbox input "true"
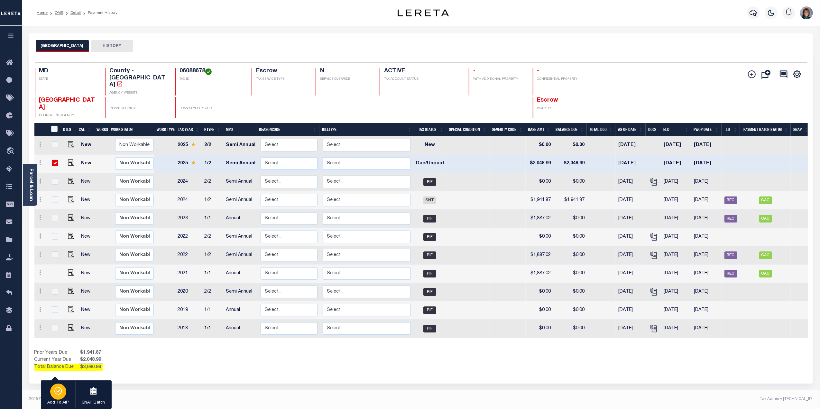
click at [50, 400] on p "Add To AIP" at bounding box center [58, 403] width 21 height 6
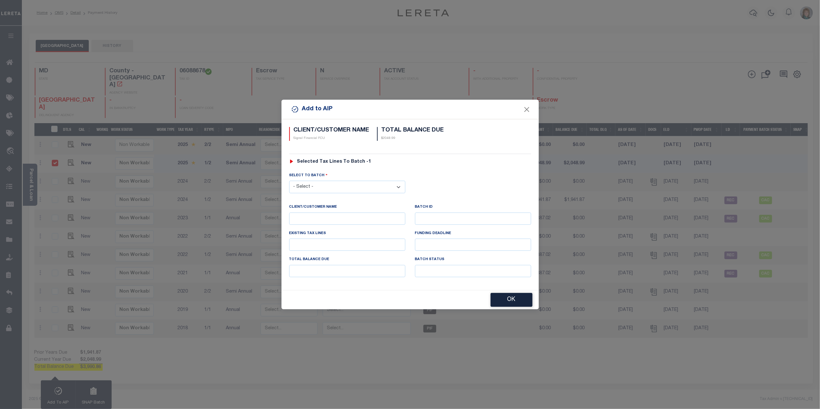
click at [347, 184] on select "- Select - 39668 42924 43653 43655 43771 44916" at bounding box center [347, 187] width 116 height 13
click at [289, 181] on select "- Select - 39668 42924 43653 43655 43771 44916" at bounding box center [347, 187] width 116 height 13
click at [339, 184] on select "- Select - 39668 42924 43653 43655 43771 44916" at bounding box center [347, 186] width 116 height 13
click at [527, 108] on button "Close" at bounding box center [526, 109] width 8 height 8
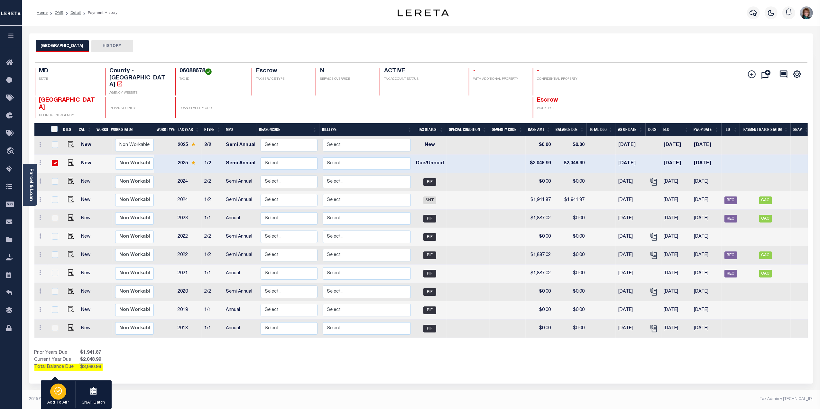
click at [62, 387] on div "button" at bounding box center [58, 392] width 16 height 16
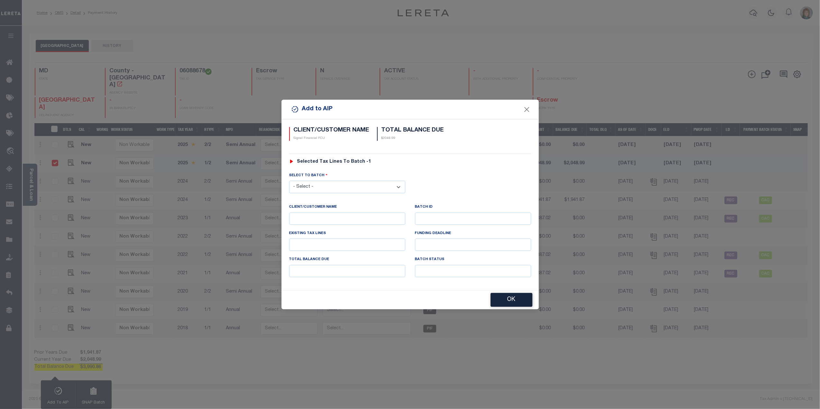
click at [315, 185] on select "- Select - 39668 42924 43653 43655 43771 44916 46392" at bounding box center [347, 187] width 116 height 13
select select "46392"
click at [289, 181] on select "- Select - 39668 42924 43653 43655 43771 44916 46392" at bounding box center [347, 187] width 116 height 13
click at [512, 305] on button "OK" at bounding box center [511, 300] width 42 height 14
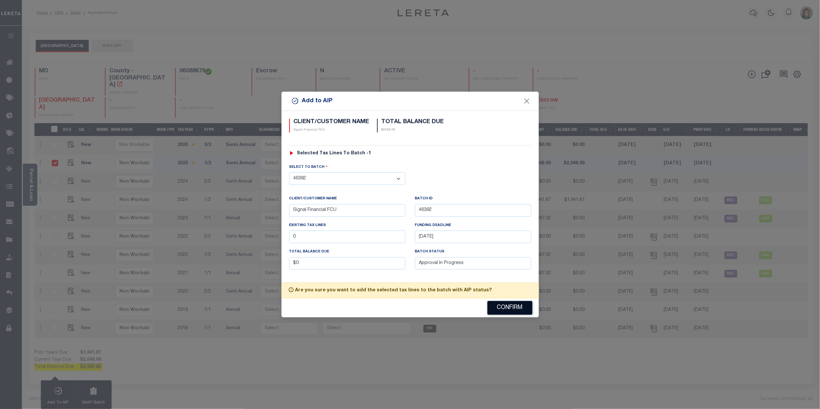
click at [510, 305] on button "Confirm" at bounding box center [509, 308] width 45 height 14
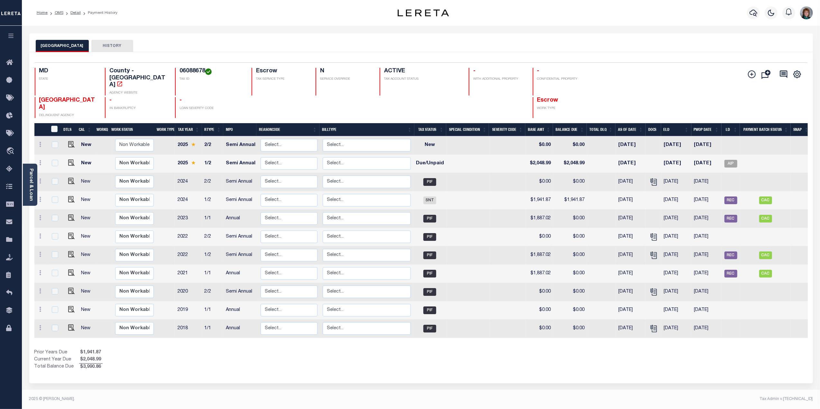
drag, startPoint x: 28, startPoint y: 189, endPoint x: 43, endPoint y: 181, distance: 17.6
click at [28, 189] on div "Parcel & Loan" at bounding box center [30, 185] width 14 height 42
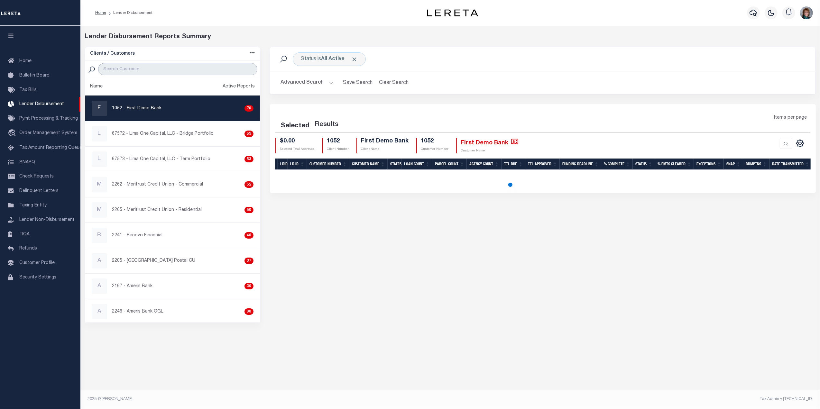
click at [149, 66] on input "search" at bounding box center [177, 69] width 159 height 12
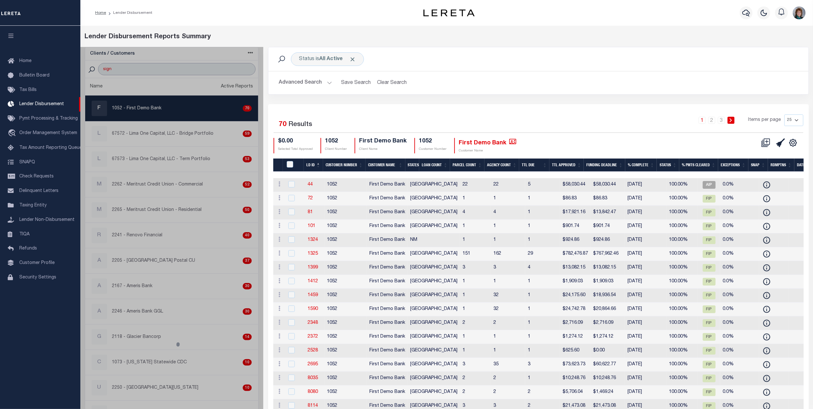
type input "signal Financial"
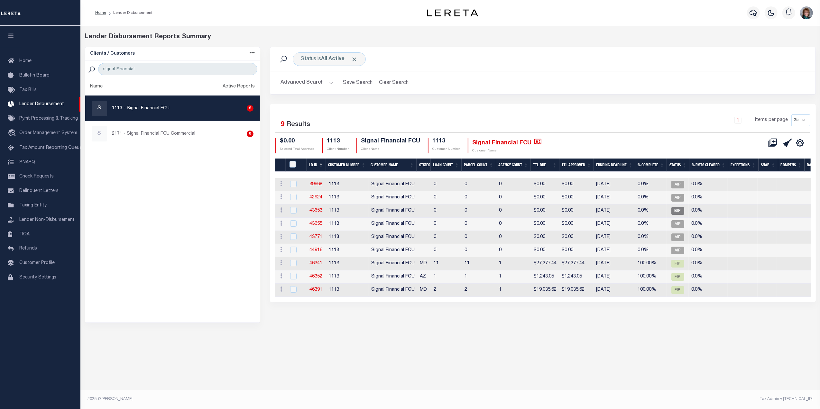
click at [165, 107] on div "Clients / Customers Customers asc Customers desc Client asc Client desc Active …" at bounding box center [172, 185] width 185 height 276
click at [772, 142] on icon at bounding box center [772, 142] width 9 height 9
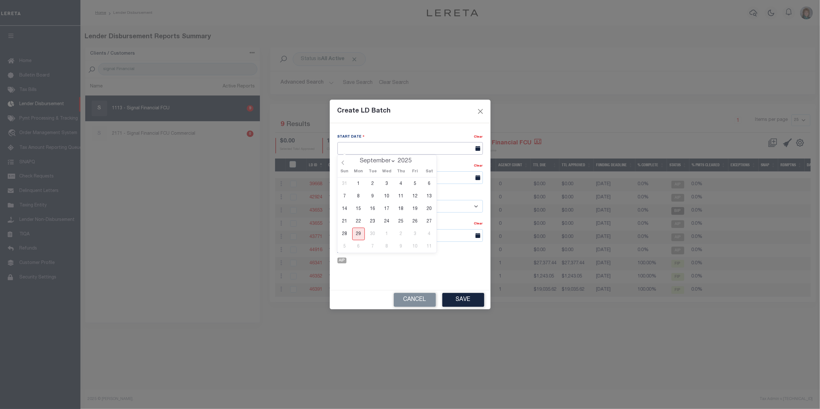
click at [406, 152] on input "text" at bounding box center [409, 148] width 145 height 13
click at [357, 233] on span "29" at bounding box center [358, 234] width 13 height 13
type input "[DATE]"
click at [383, 177] on input "text" at bounding box center [409, 177] width 145 height 13
click at [373, 263] on span "30" at bounding box center [372, 264] width 13 height 13
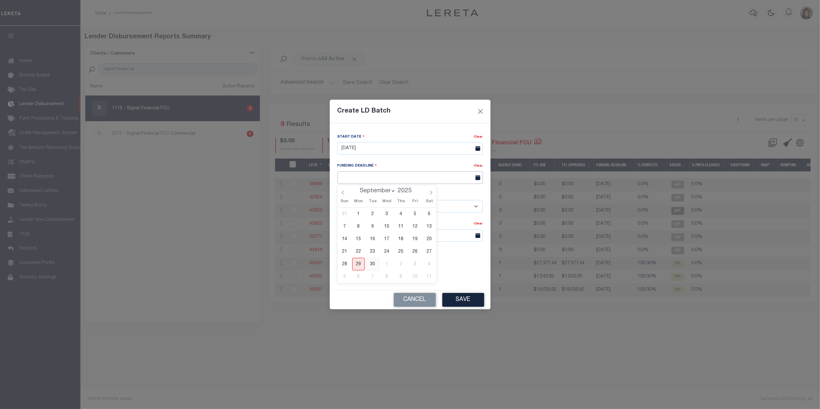
type input "[DATE]"
click at [423, 207] on select "- Select Customer - Accumatch - Refunds All In Credit Union Amarillo National B…" at bounding box center [409, 206] width 145 height 13
select select "1113"
click at [337, 200] on select "- Select Customer - Accumatch - Refunds All In Credit Union Amarillo National B…" at bounding box center [409, 206] width 145 height 13
click at [403, 239] on input "text" at bounding box center [409, 235] width 145 height 13
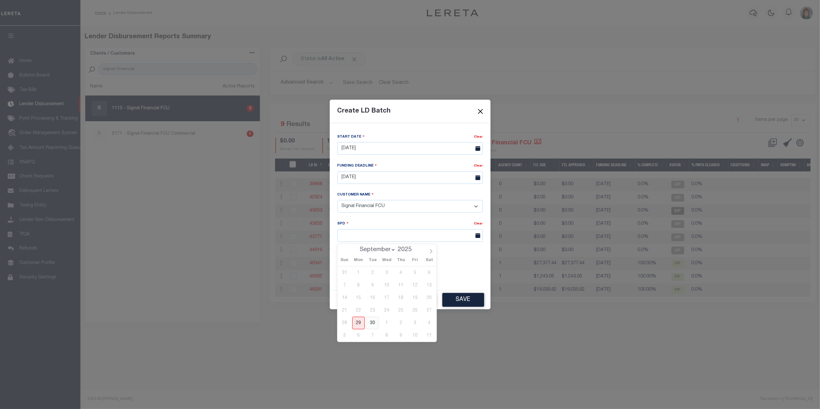
click at [374, 323] on span "30" at bounding box center [372, 323] width 13 height 13
type input "[DATE]"
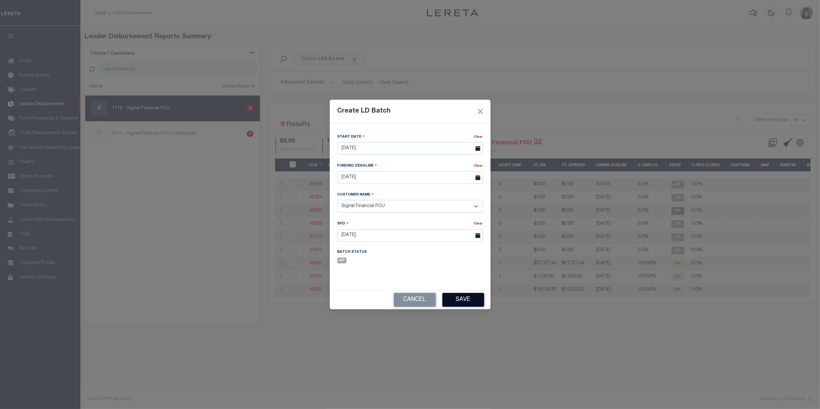
click at [463, 304] on button "Save" at bounding box center [463, 300] width 42 height 14
